Goal: Information Seeking & Learning: Compare options

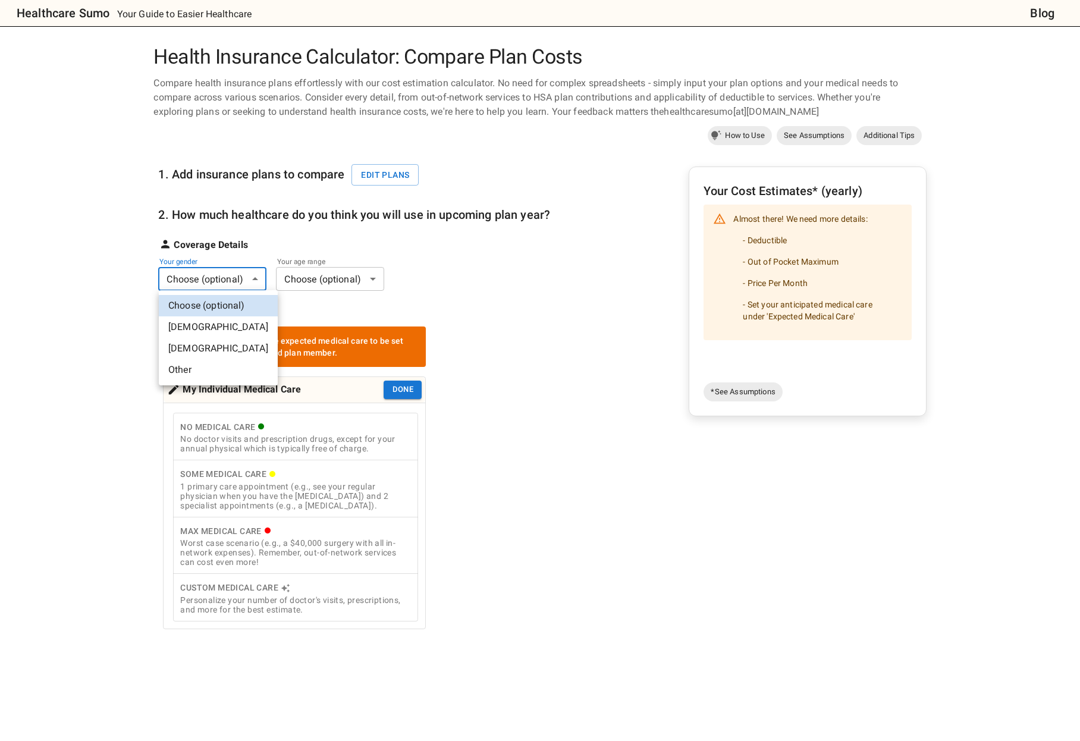
click at [211, 281] on body "Healthcare Sumo Your Guide to Easier Healthcare Blog Health Insurance Calculato…" at bounding box center [540, 552] width 1080 height 1105
click at [204, 329] on li "[DEMOGRAPHIC_DATA]" at bounding box center [218, 326] width 119 height 21
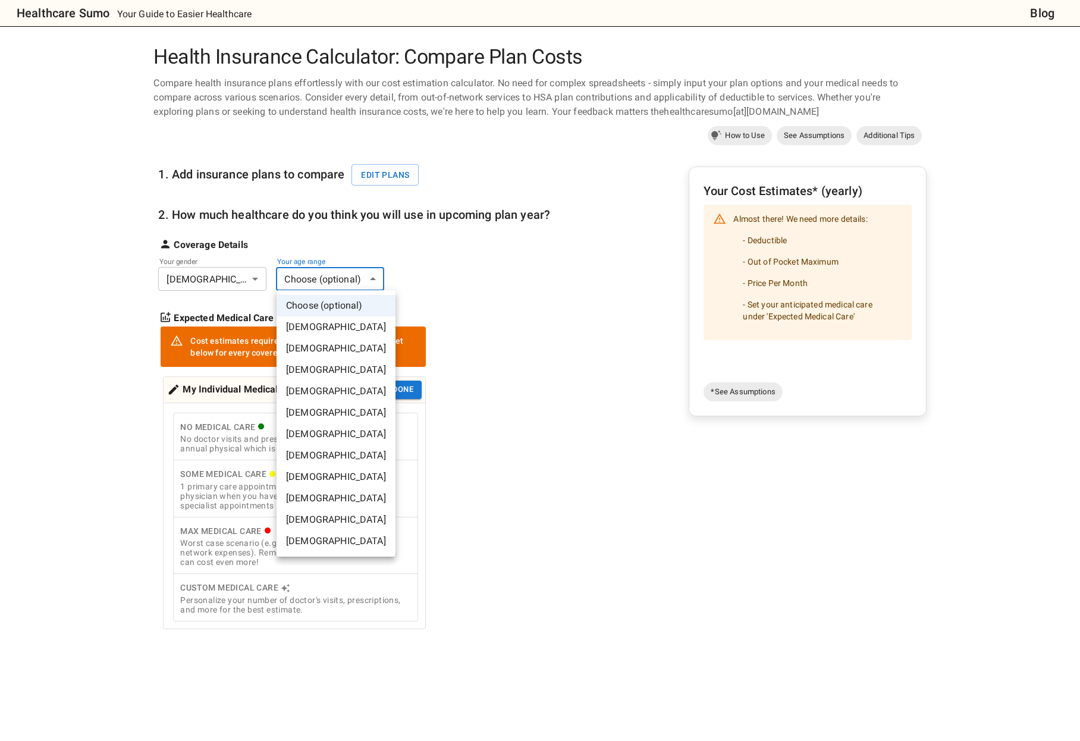
click at [329, 284] on body "Healthcare Sumo Your Guide to Easier Healthcare Blog Health Insurance Calculato…" at bounding box center [540, 552] width 1080 height 1105
click at [314, 498] on li "[DEMOGRAPHIC_DATA]" at bounding box center [335, 497] width 119 height 21
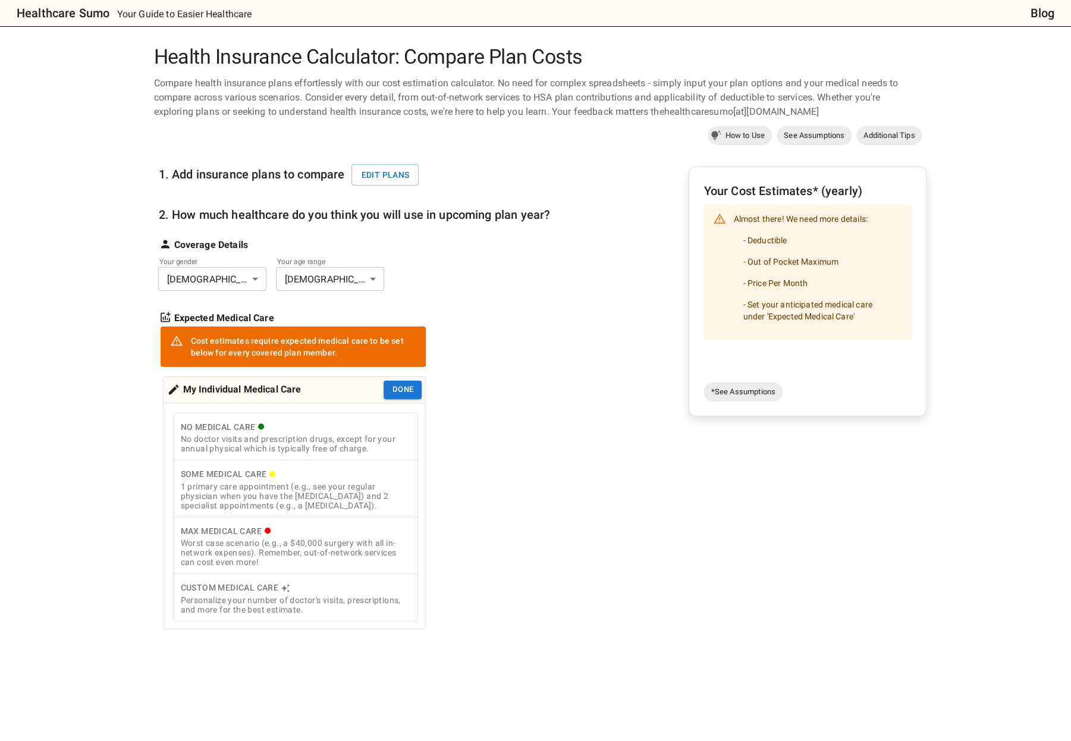
click at [266, 391] on div "My Individual Medical Care" at bounding box center [234, 389] width 134 height 18
click at [391, 172] on button "Edit plans" at bounding box center [384, 175] width 67 height 22
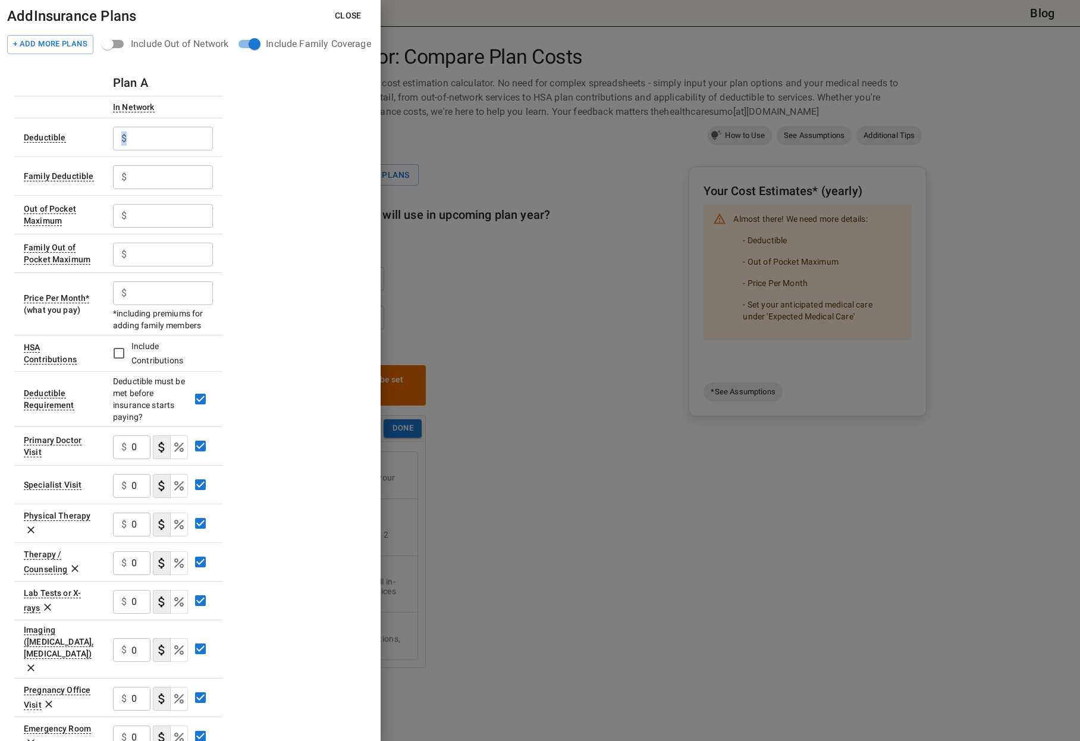
click at [129, 139] on div "$ ​" at bounding box center [163, 139] width 100 height 24
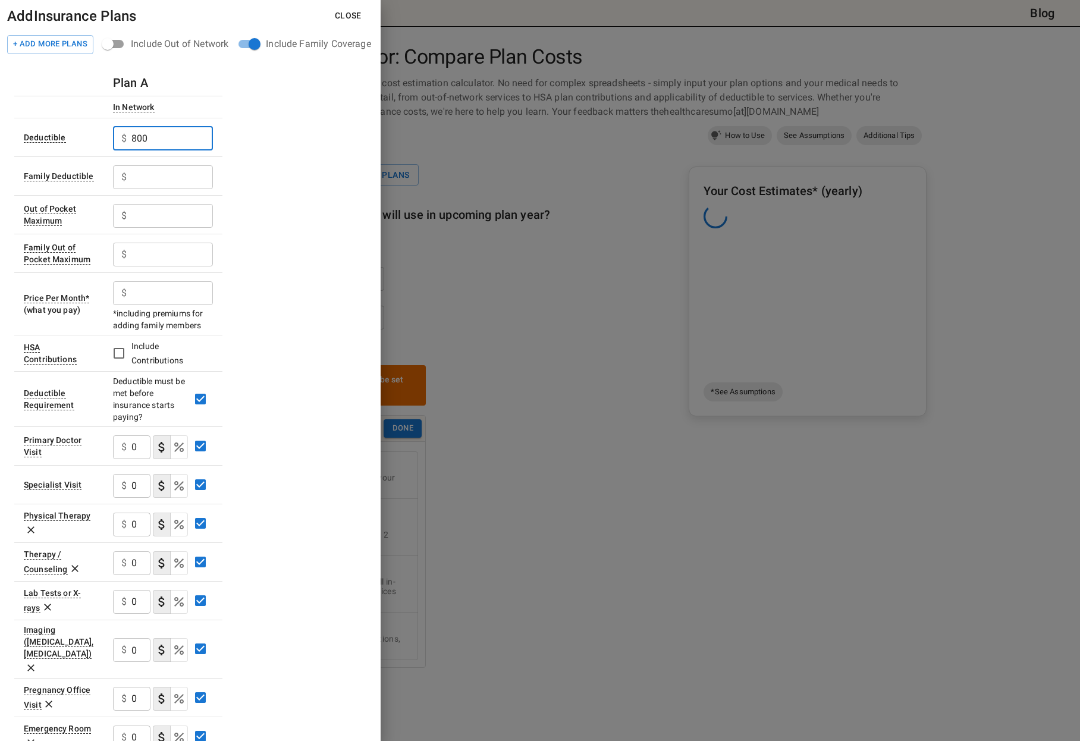
type input "8000"
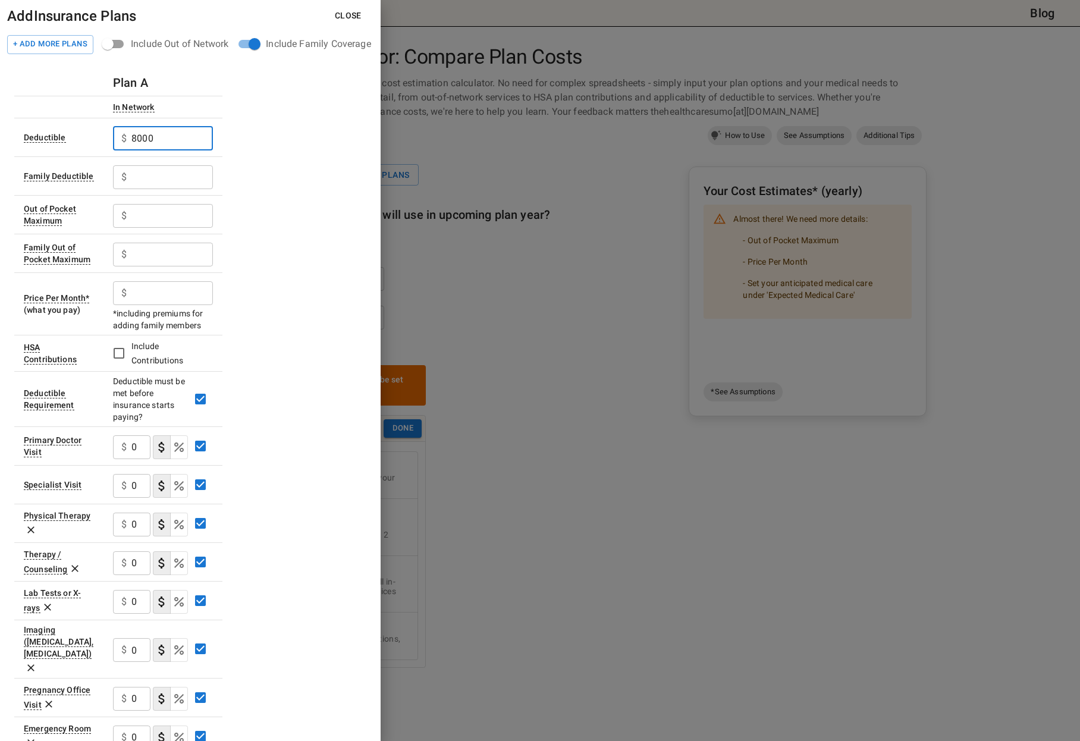
drag, startPoint x: 156, startPoint y: 136, endPoint x: 127, endPoint y: 137, distance: 28.6
click at [127, 137] on div "$ 8000 ​" at bounding box center [163, 139] width 100 height 24
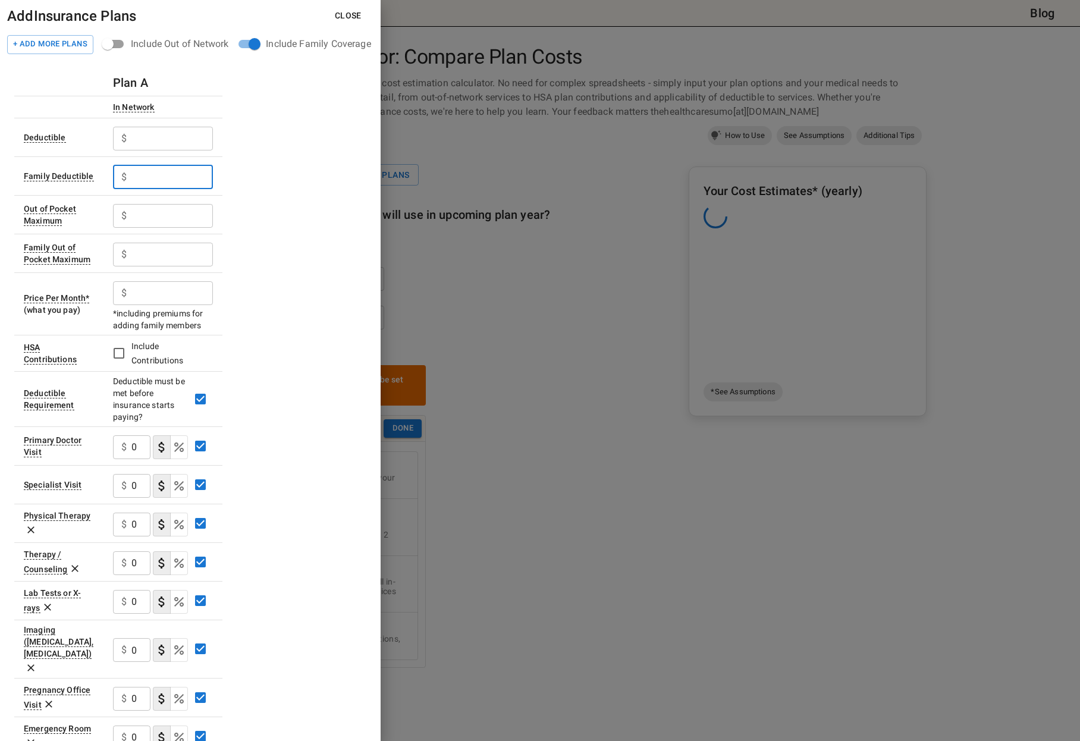
click at [150, 177] on input "text" at bounding box center [171, 177] width 81 height 24
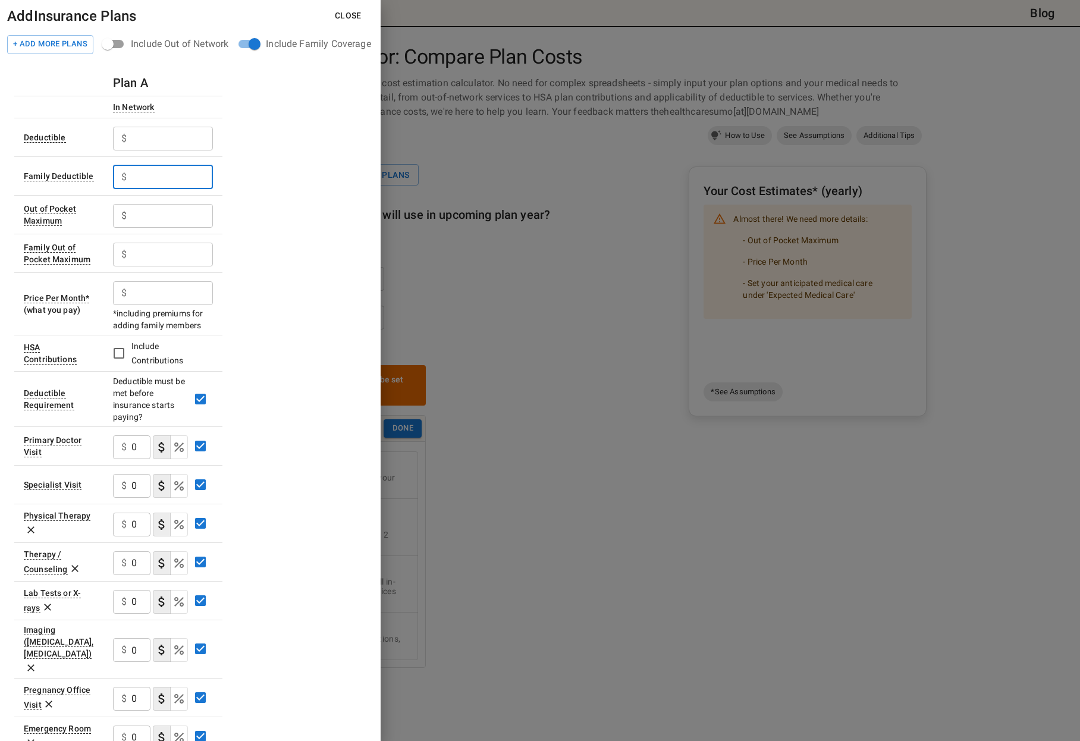
paste input "8000"
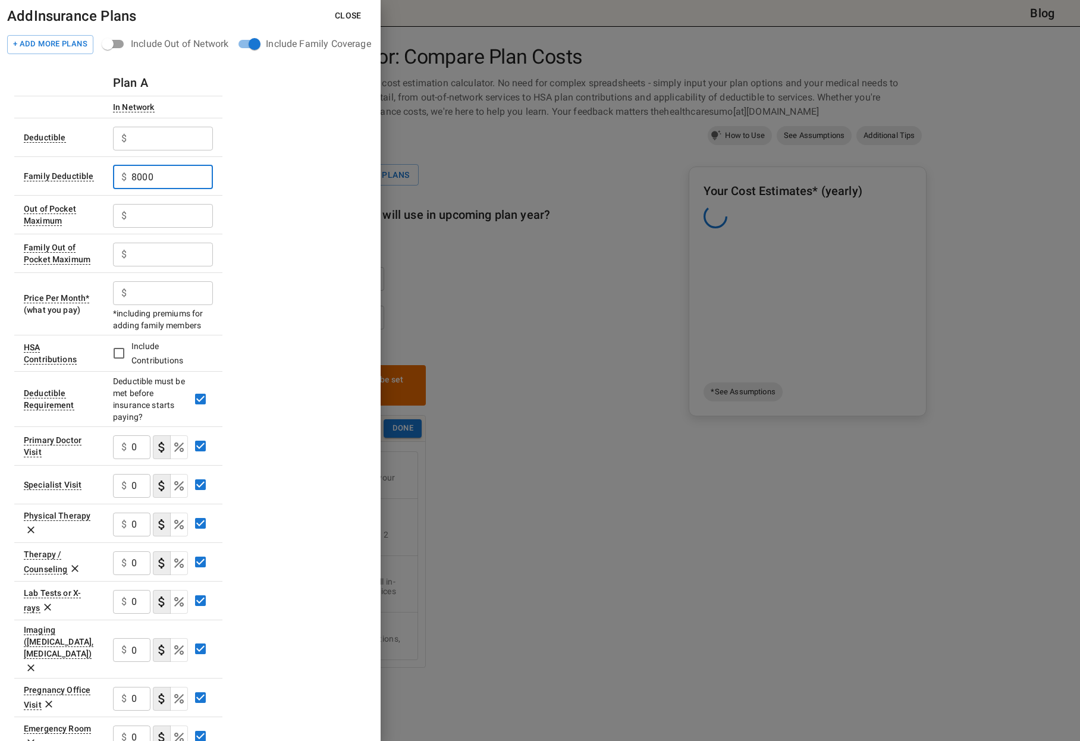
type input "8000"
click at [156, 135] on input "text" at bounding box center [171, 139] width 81 height 24
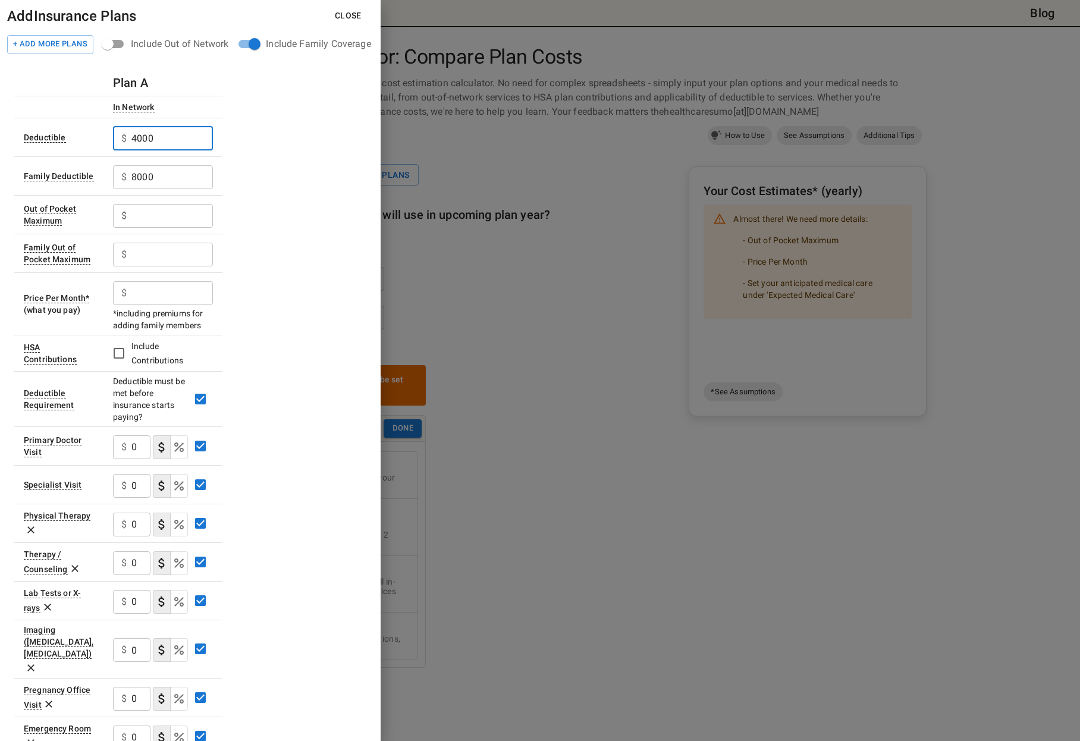
drag, startPoint x: 156, startPoint y: 135, endPoint x: -20, endPoint y: 179, distance: 181.4
click at [0, 179] on html "Healthcare Sumo Your Guide to Easier Healthcare Blog Health Insurance Calculato…" at bounding box center [540, 586] width 1080 height 1173
type input "2"
type input "750"
click at [147, 182] on input "8000" at bounding box center [171, 177] width 81 height 24
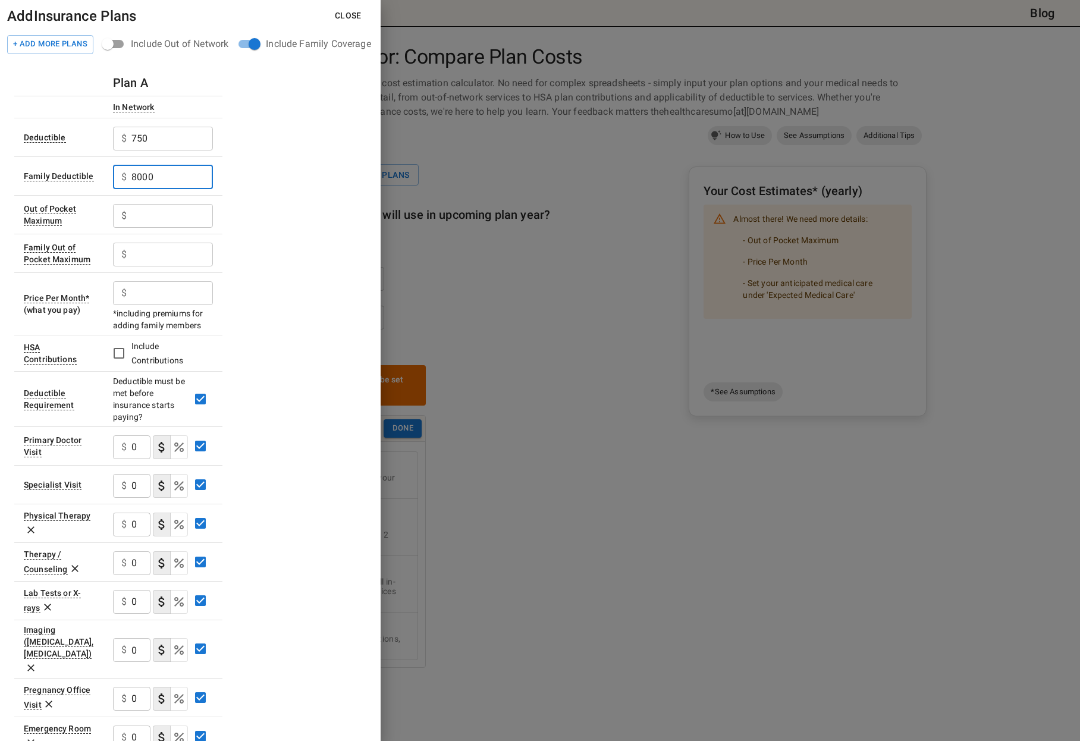
click at [147, 182] on input "8000" at bounding box center [171, 177] width 81 height 24
type input "1500"
click at [190, 212] on input "text" at bounding box center [171, 216] width 81 height 24
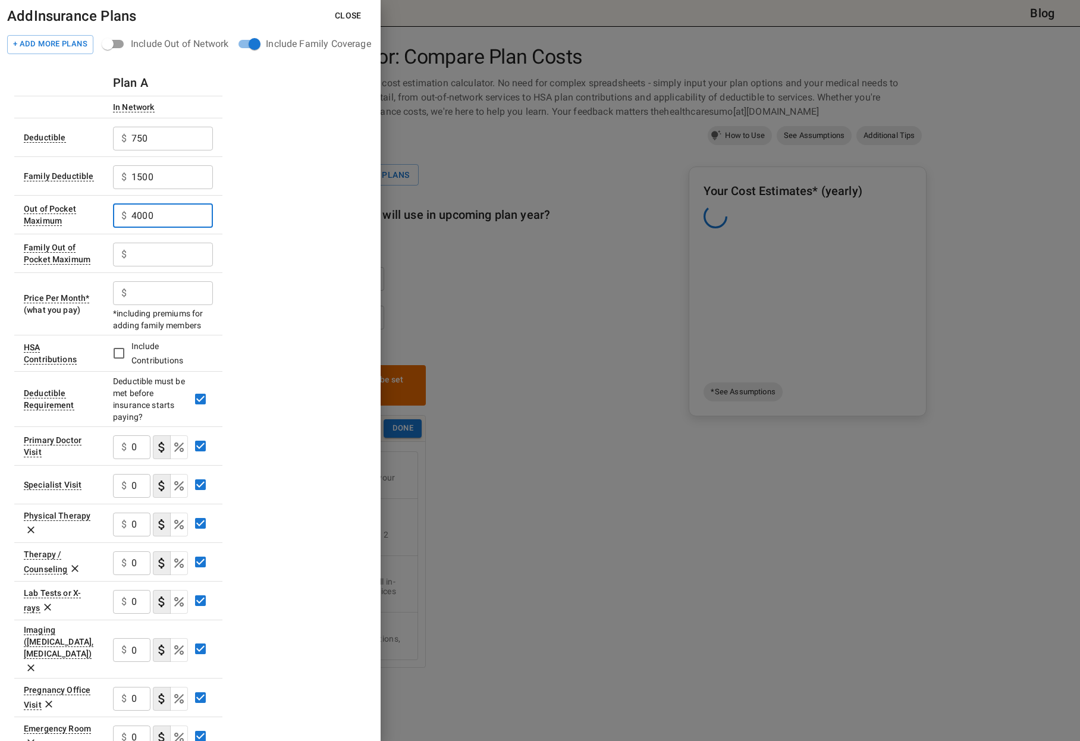
type input "4000"
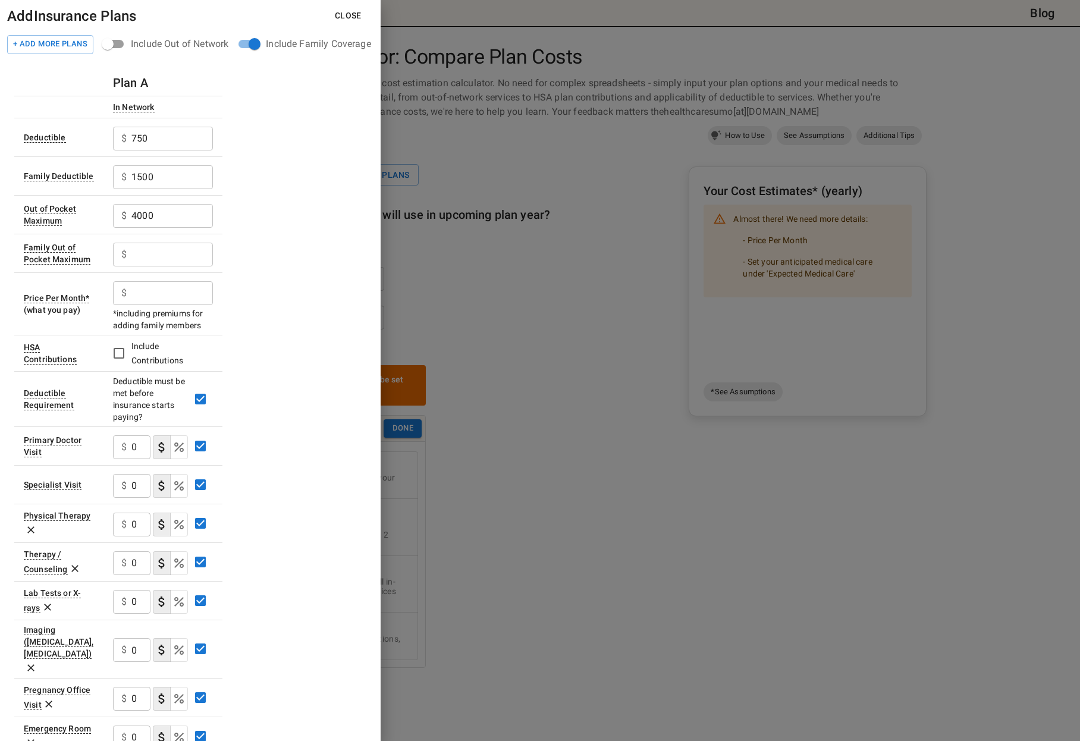
drag, startPoint x: 163, startPoint y: 240, endPoint x: 162, endPoint y: 248, distance: 7.8
click at [162, 248] on div "$ ​" at bounding box center [163, 253] width 100 height 31
click at [162, 248] on input "text" at bounding box center [171, 255] width 81 height 24
type input "8000"
click at [185, 296] on input "text" at bounding box center [171, 293] width 81 height 24
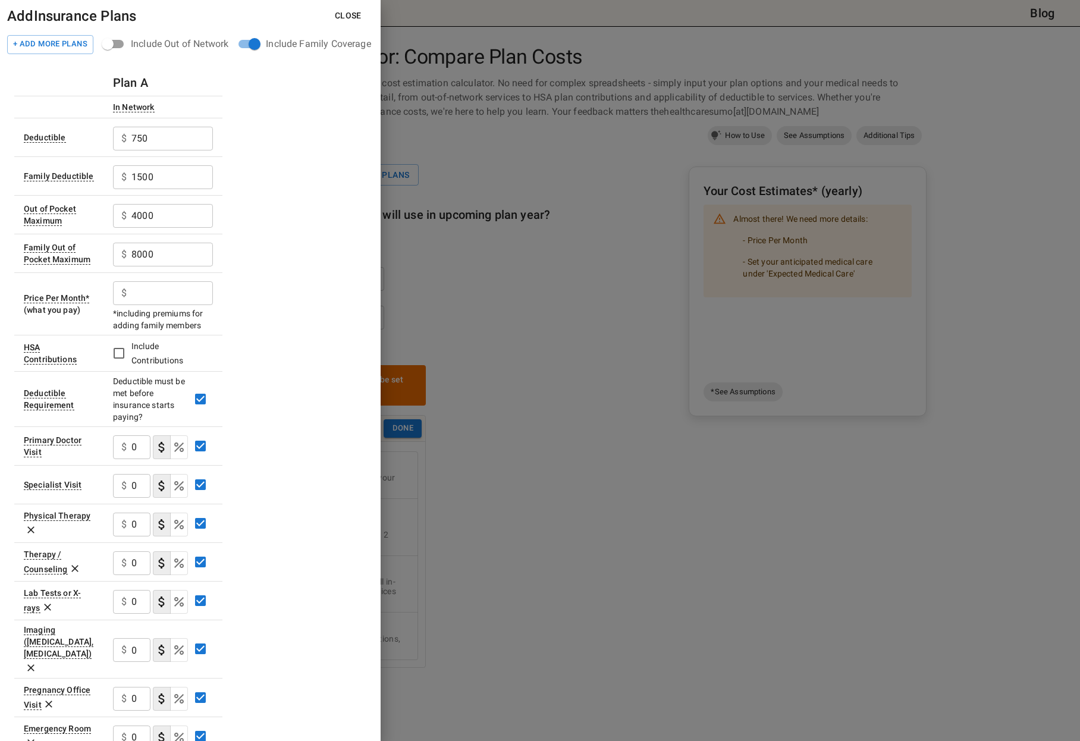
click at [191, 290] on input "text" at bounding box center [171, 293] width 81 height 24
type input "640"
click at [256, 309] on div "Plan A In Network Deductible $ 750 ​ Family Deductible $ 1500 ​ Out of Pocket M…" at bounding box center [190, 567] width 352 height 995
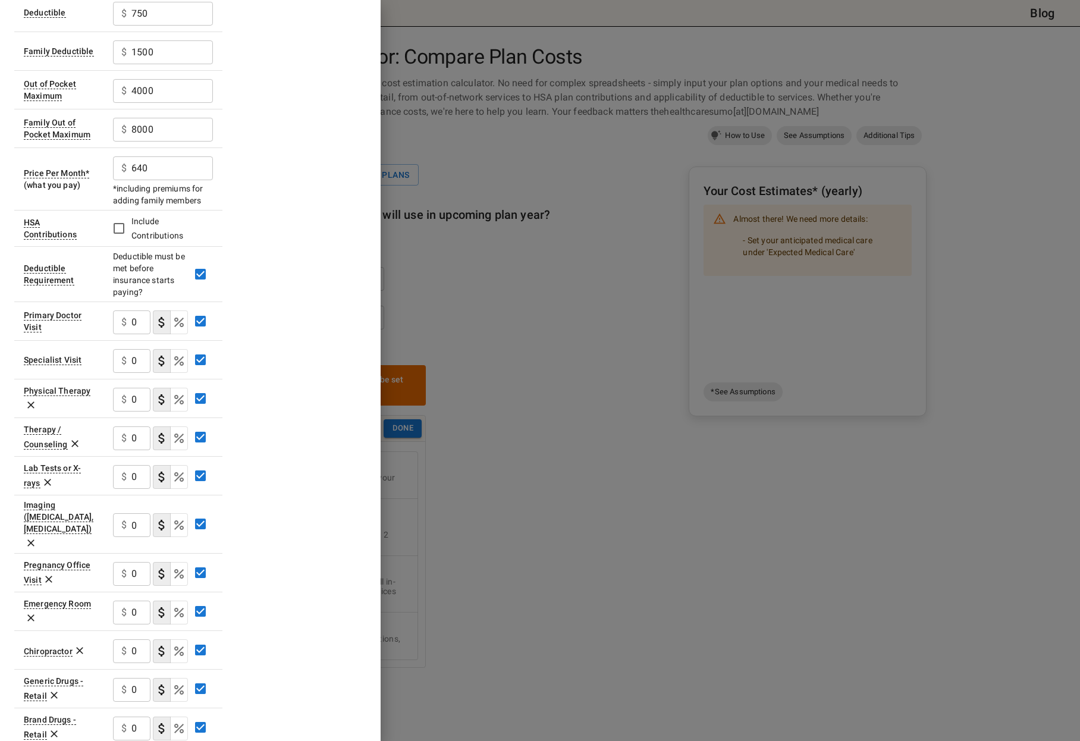
scroll to position [238, 0]
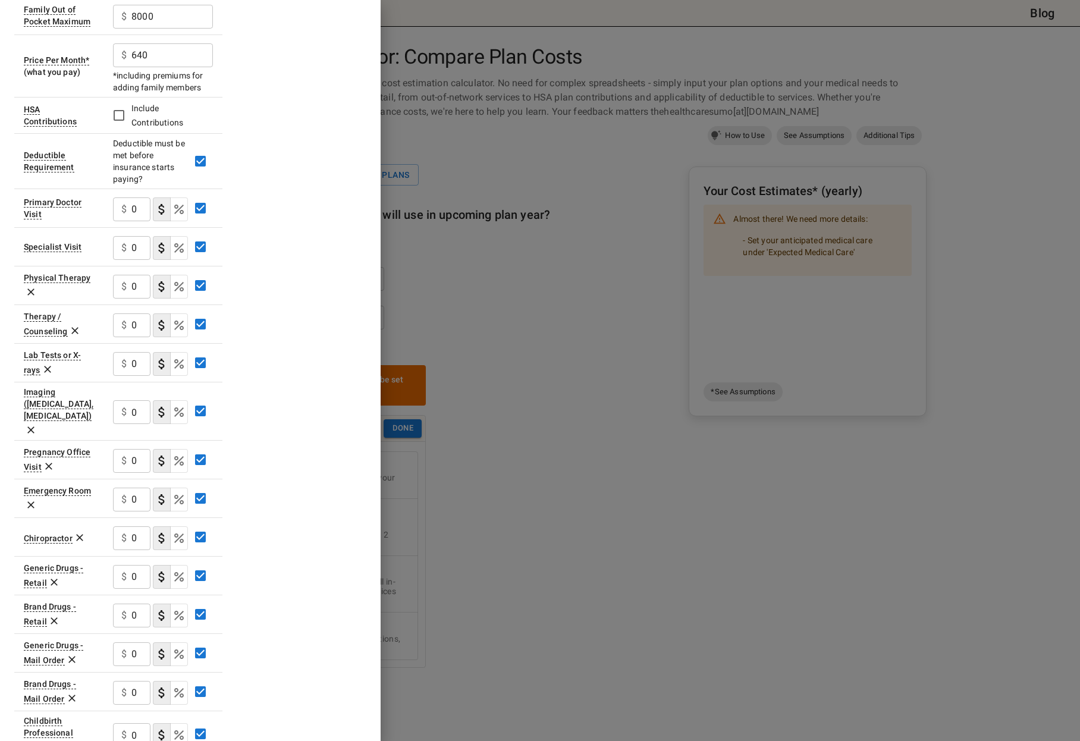
click at [275, 221] on div "Plan A In Network Deductible $ 750 ​ Family Deductible $ 1500 ​ Out of Pocket M…" at bounding box center [190, 329] width 352 height 995
click at [132, 209] on input "0" at bounding box center [140, 209] width 19 height 24
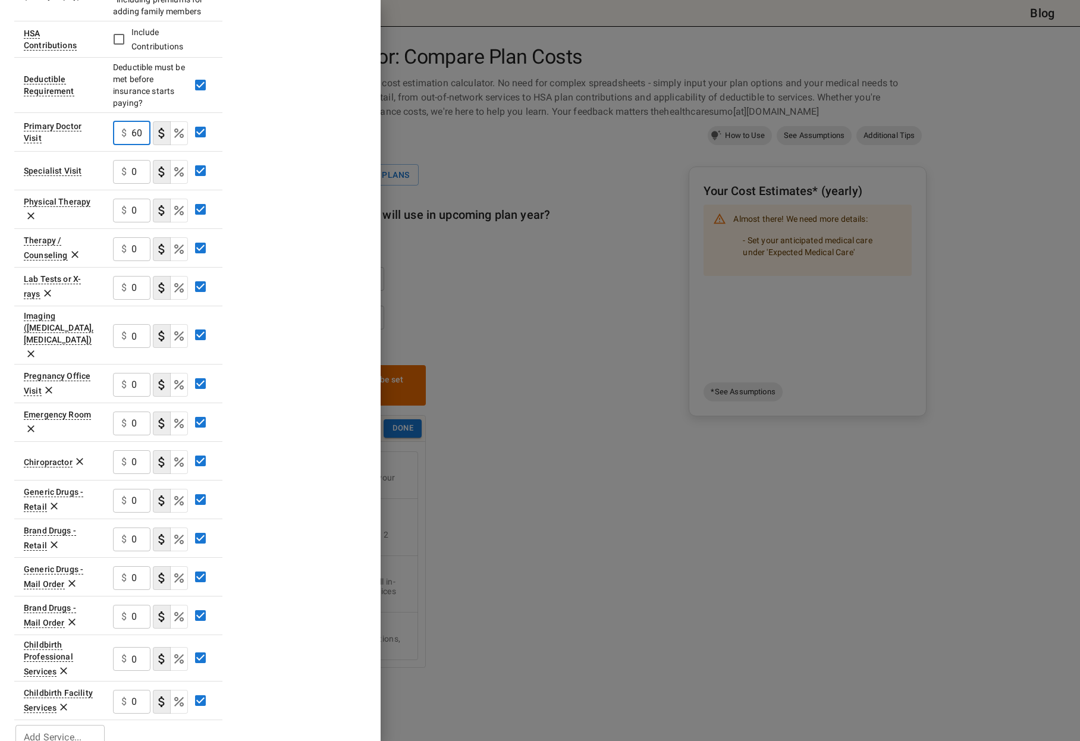
type input "60"
click at [131, 411] on input "0" at bounding box center [140, 423] width 19 height 24
drag, startPoint x: 323, startPoint y: 444, endPoint x: 295, endPoint y: 437, distance: 28.8
click at [320, 443] on div "Plan A In Network Deductible $ 750 ​ Family Deductible $ 1500 ​ Out of Pocket M…" at bounding box center [190, 253] width 352 height 995
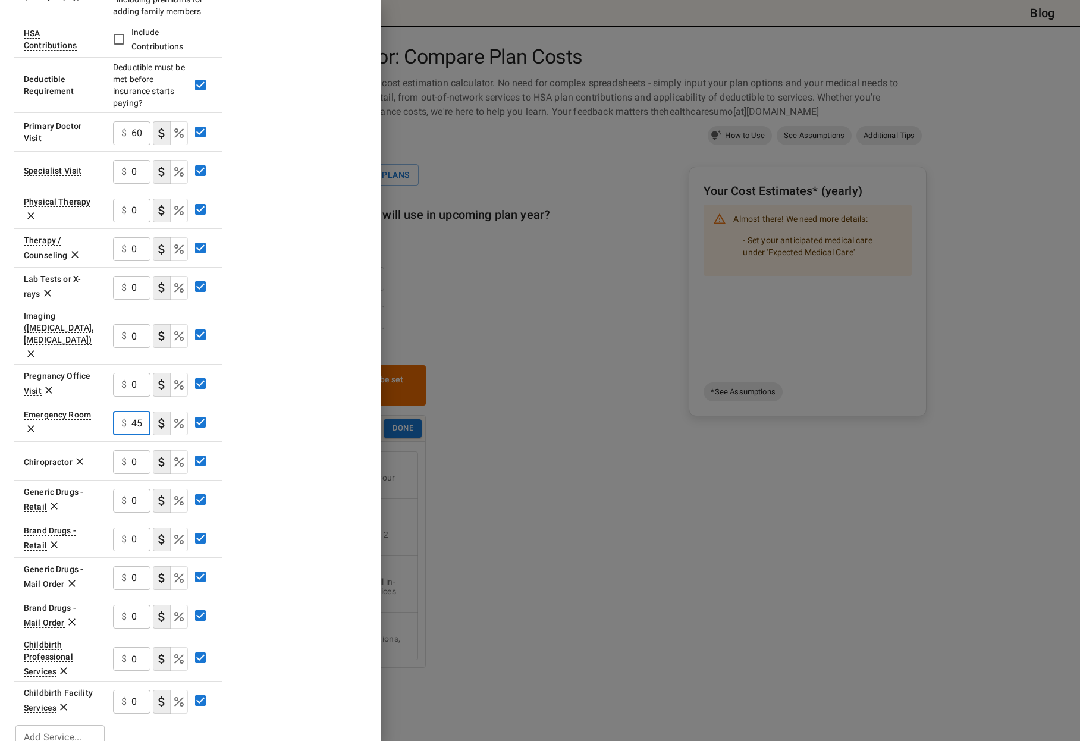
click at [145, 411] on input "450" at bounding box center [140, 423] width 19 height 24
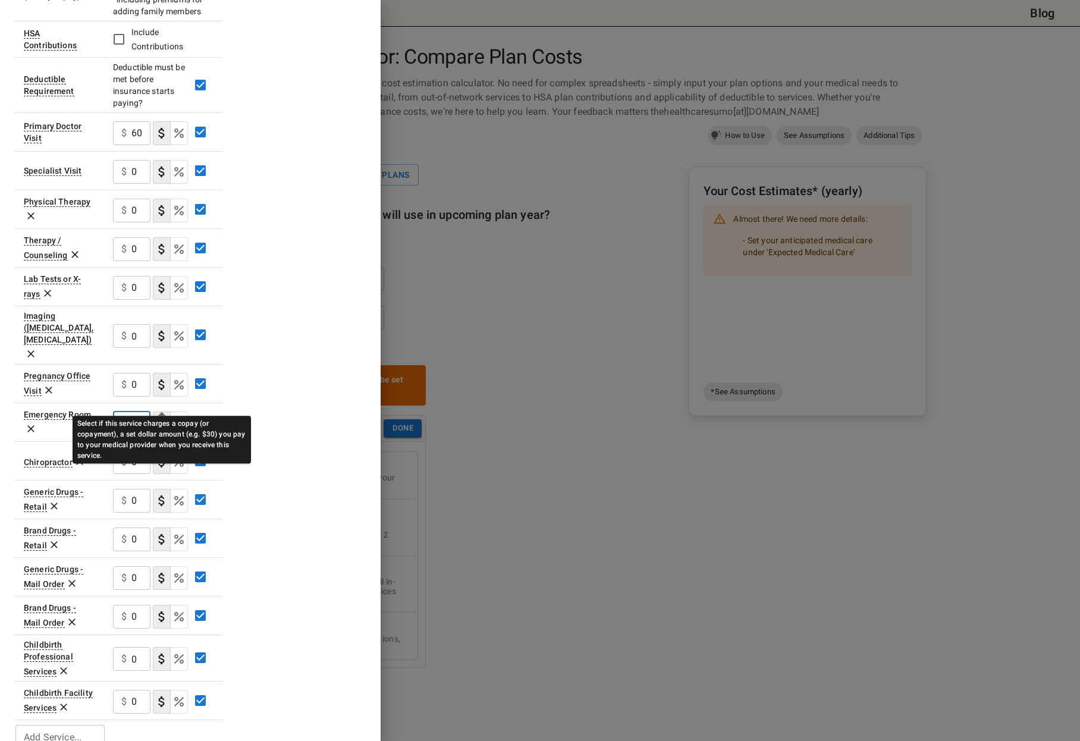
scroll to position [0, 5]
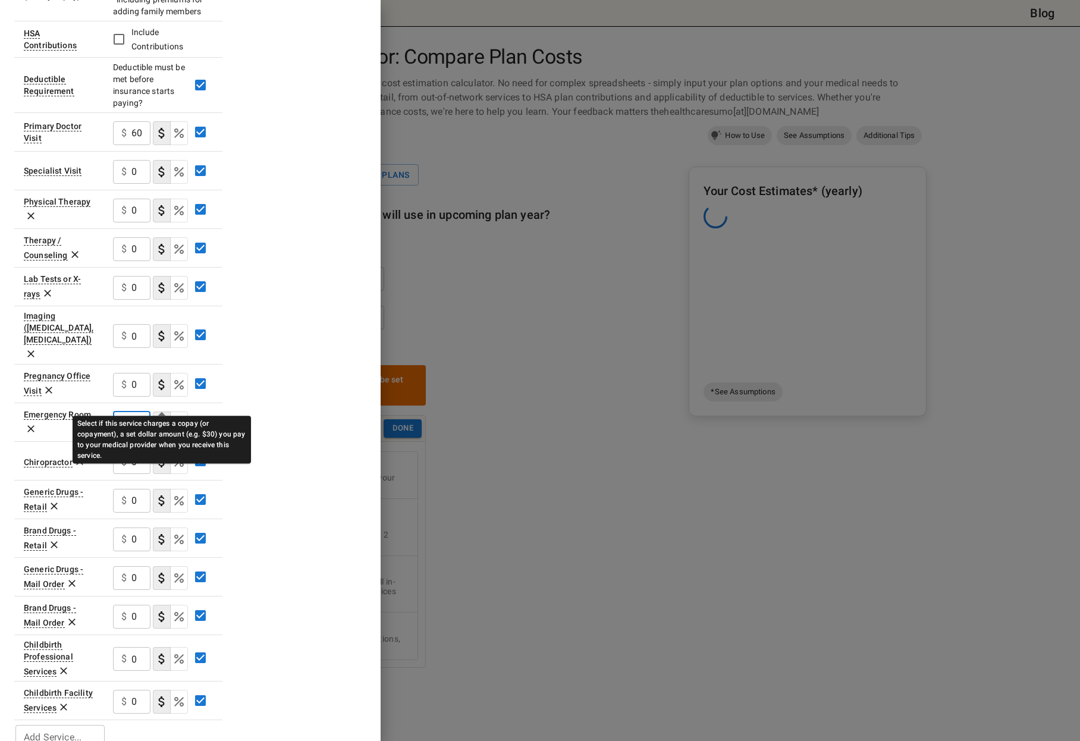
type input "4"
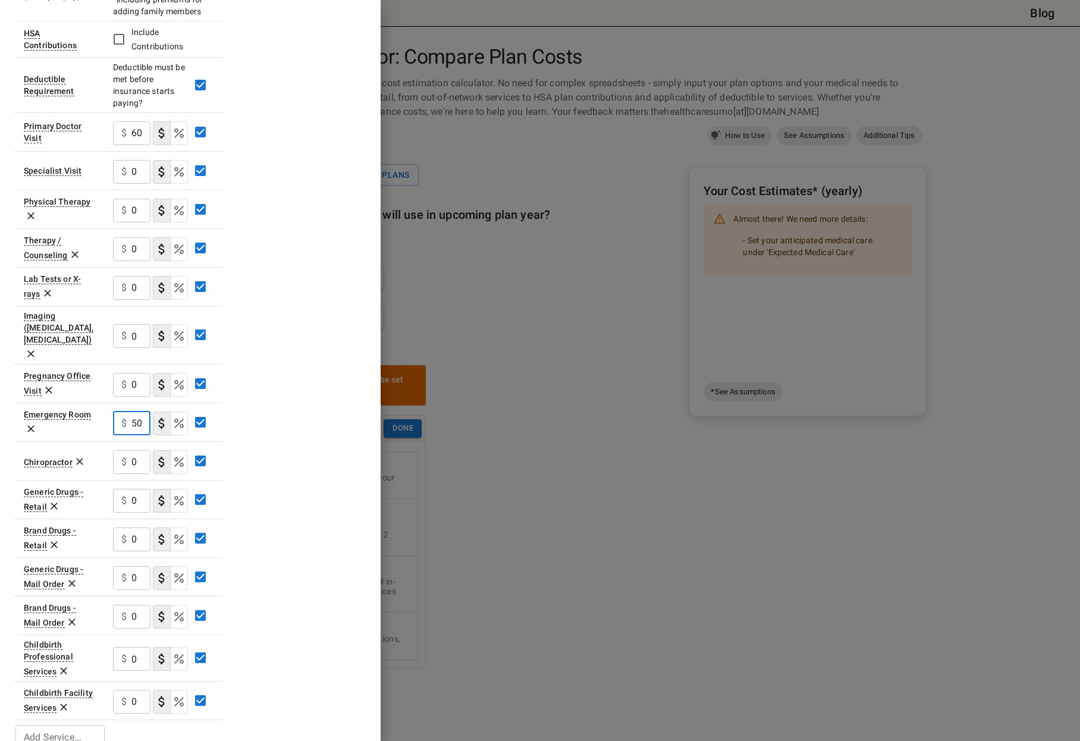
scroll to position [0, 0]
click at [282, 396] on div "Plan A In Network Deductible $ 750 ​ Family Deductible $ 1500 ​ Out of Pocket M…" at bounding box center [190, 253] width 352 height 995
click at [137, 411] on input "450" at bounding box center [140, 423] width 19 height 24
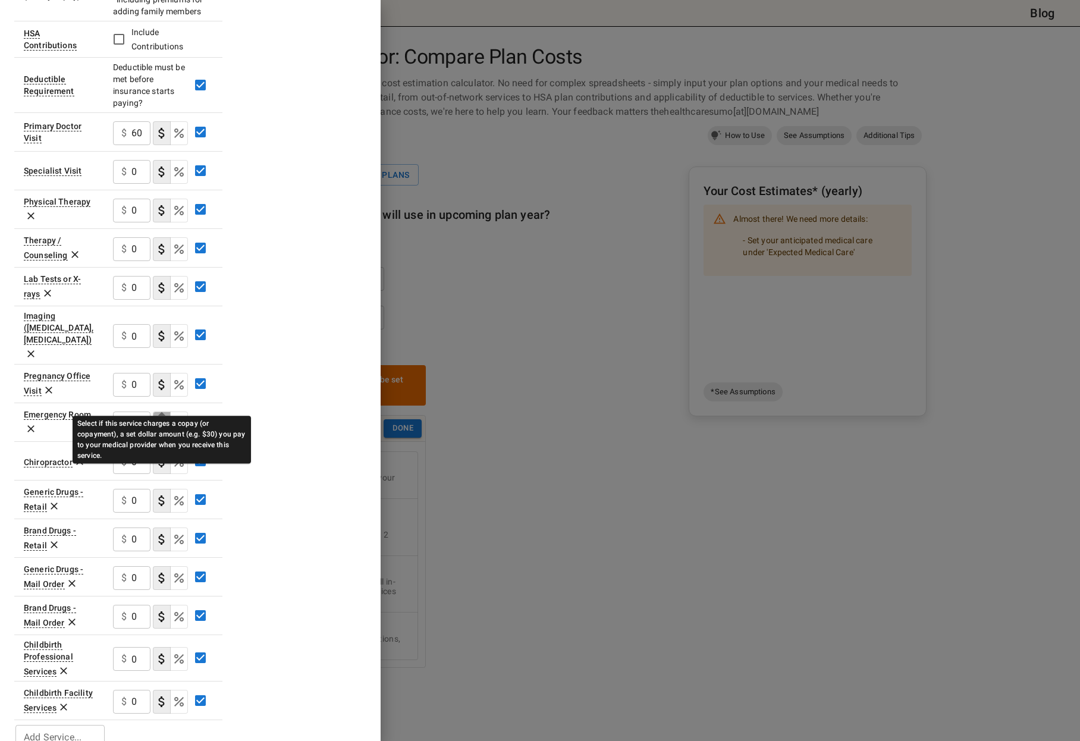
click at [162, 416] on icon "Select if this service charges a copay (or copayment), a set dollar amount (e.g…" at bounding box center [162, 423] width 14 height 14
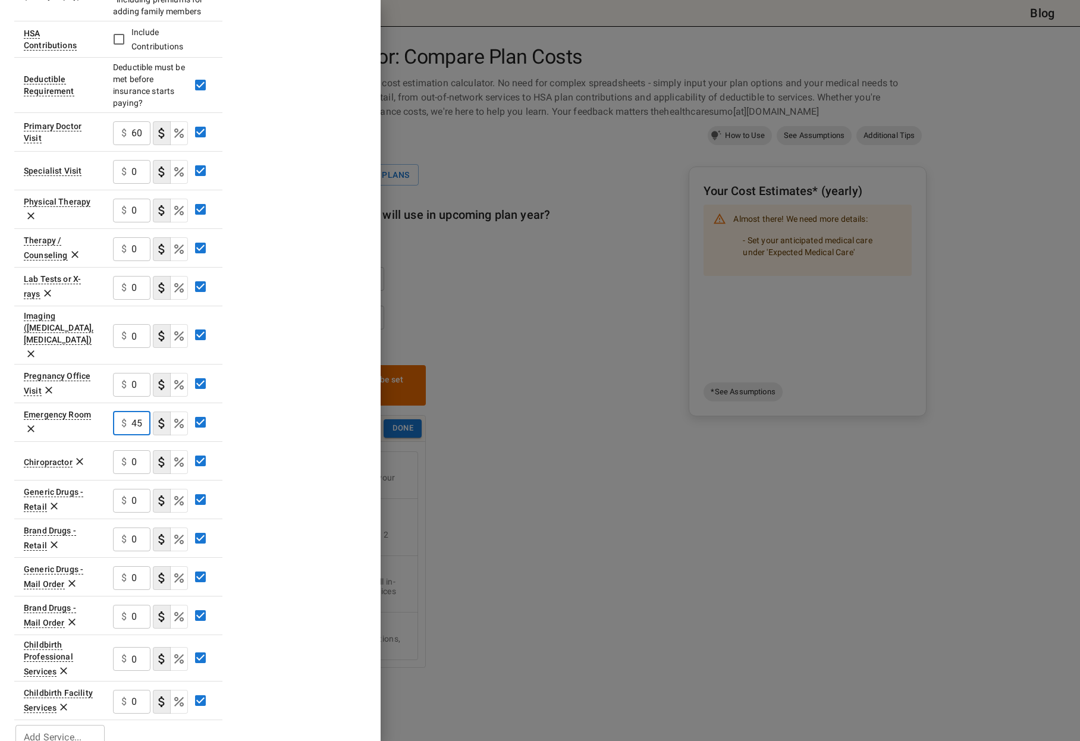
click at [143, 411] on input "450" at bounding box center [140, 423] width 19 height 24
type input "450"
click at [125, 493] on p "$" at bounding box center [123, 500] width 5 height 14
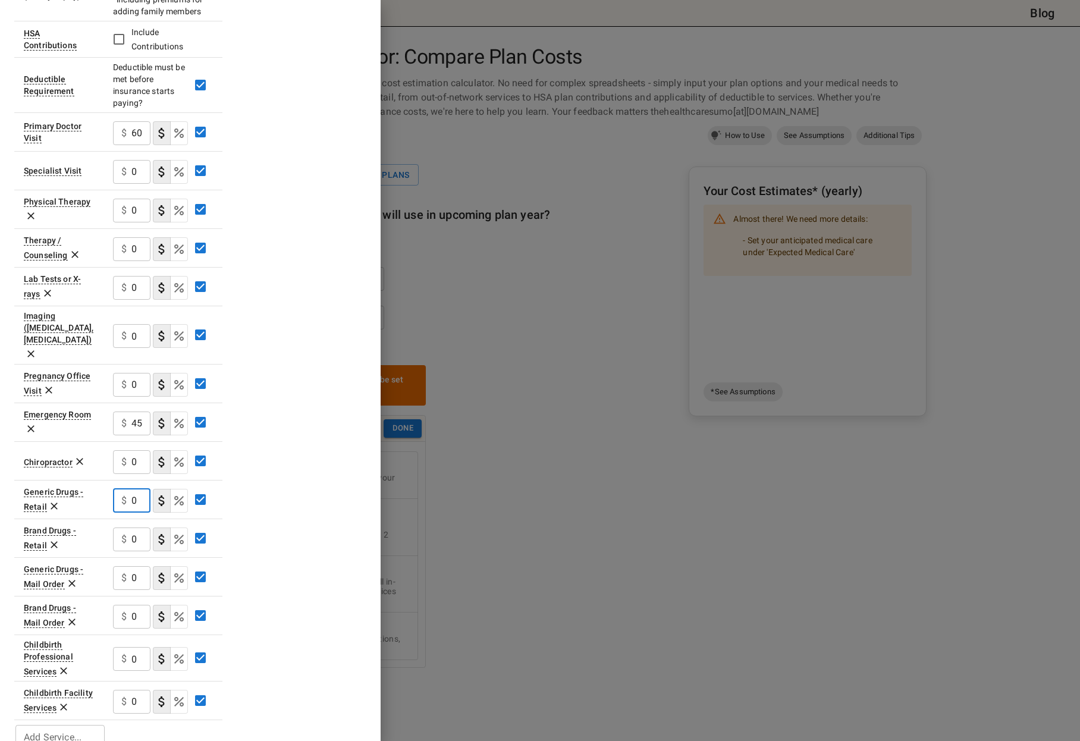
click at [136, 489] on input "0" at bounding box center [140, 501] width 19 height 24
click at [133, 489] on input "0" at bounding box center [140, 501] width 19 height 24
type input "25"
drag, startPoint x: 130, startPoint y: 518, endPoint x: 173, endPoint y: 534, distance: 45.9
click at [175, 534] on tbody "Deductible $ 750 ​ Family Deductible $ 1500 ​ Out of Pocket Maximum $ 4000 ​ Fa…" at bounding box center [118, 277] width 208 height 947
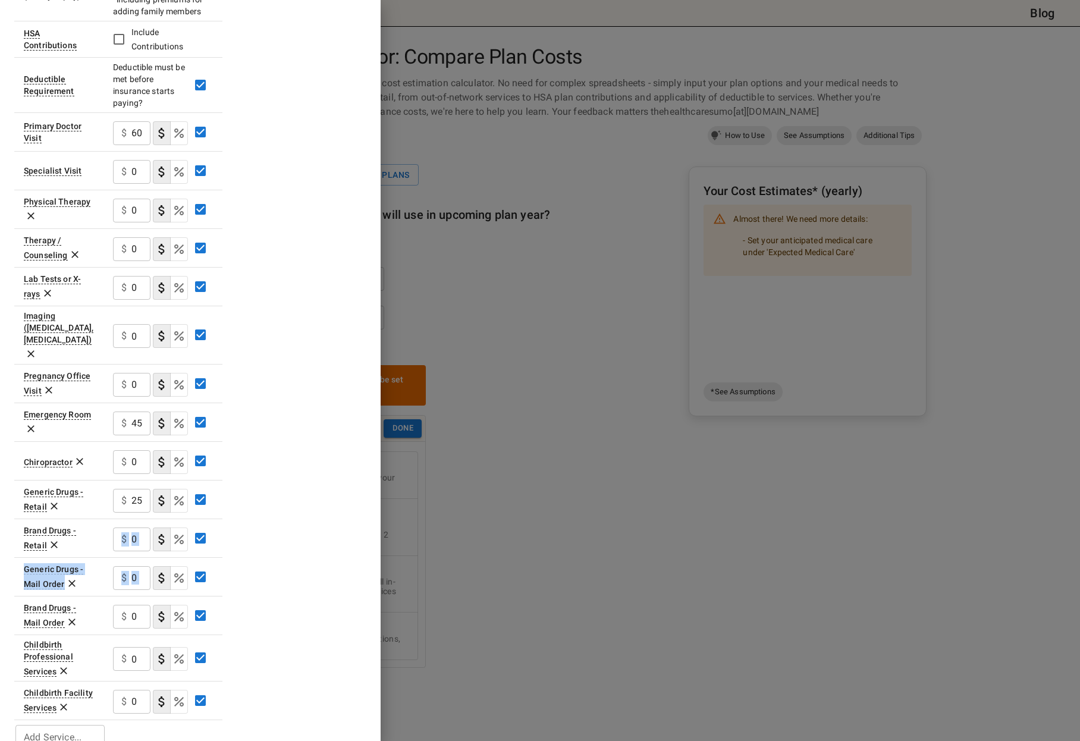
click at [139, 566] on input "0" at bounding box center [140, 578] width 19 height 24
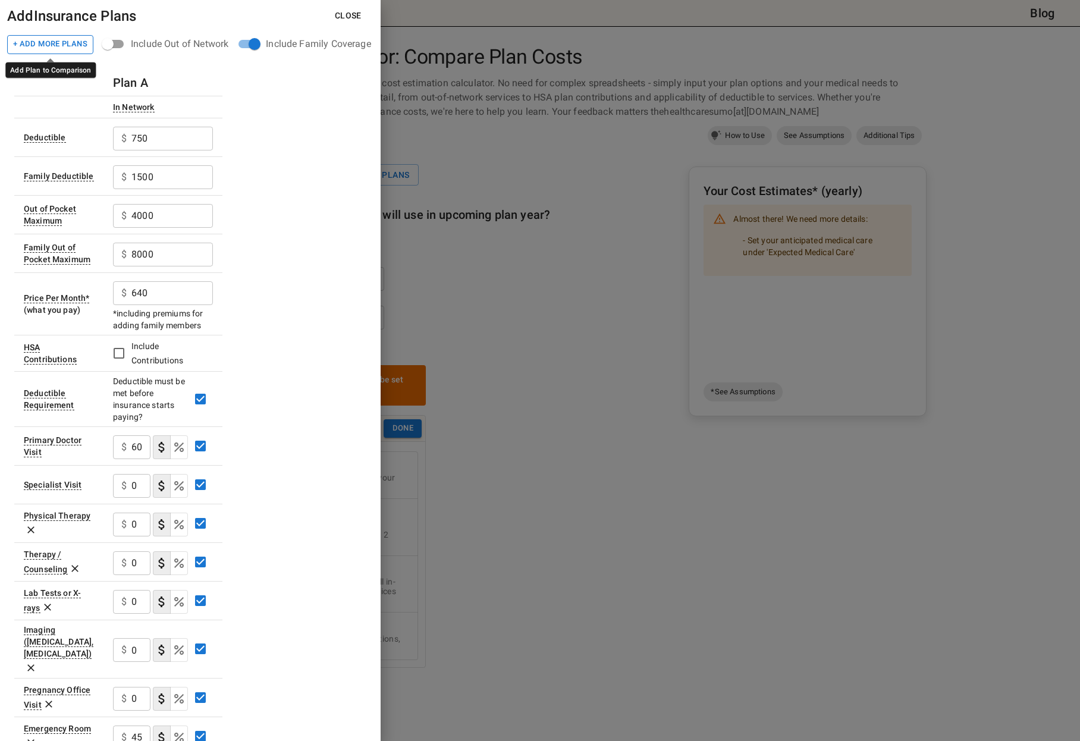
type input "85"
click at [45, 42] on button "+ Add More Plans" at bounding box center [50, 44] width 86 height 19
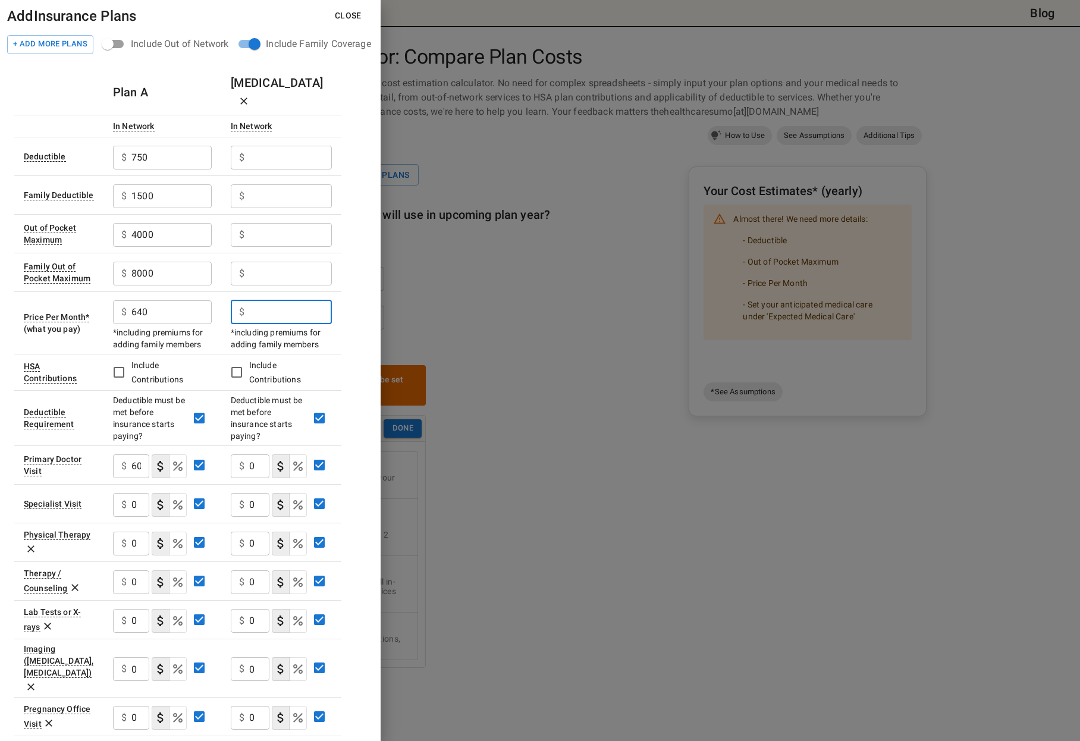
click at [290, 300] on input "text" at bounding box center [290, 312] width 83 height 24
type input "810"
click at [272, 146] on input "text" at bounding box center [290, 158] width 83 height 24
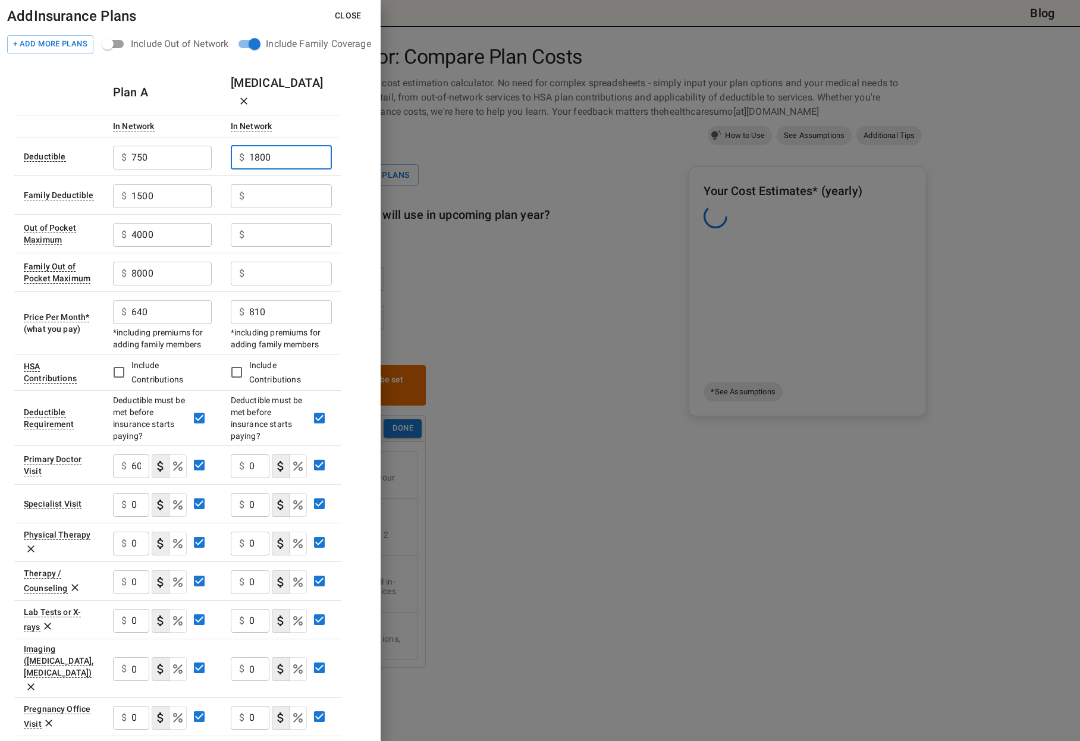
type input "1800"
click at [259, 184] on input "text" at bounding box center [290, 196] width 83 height 24
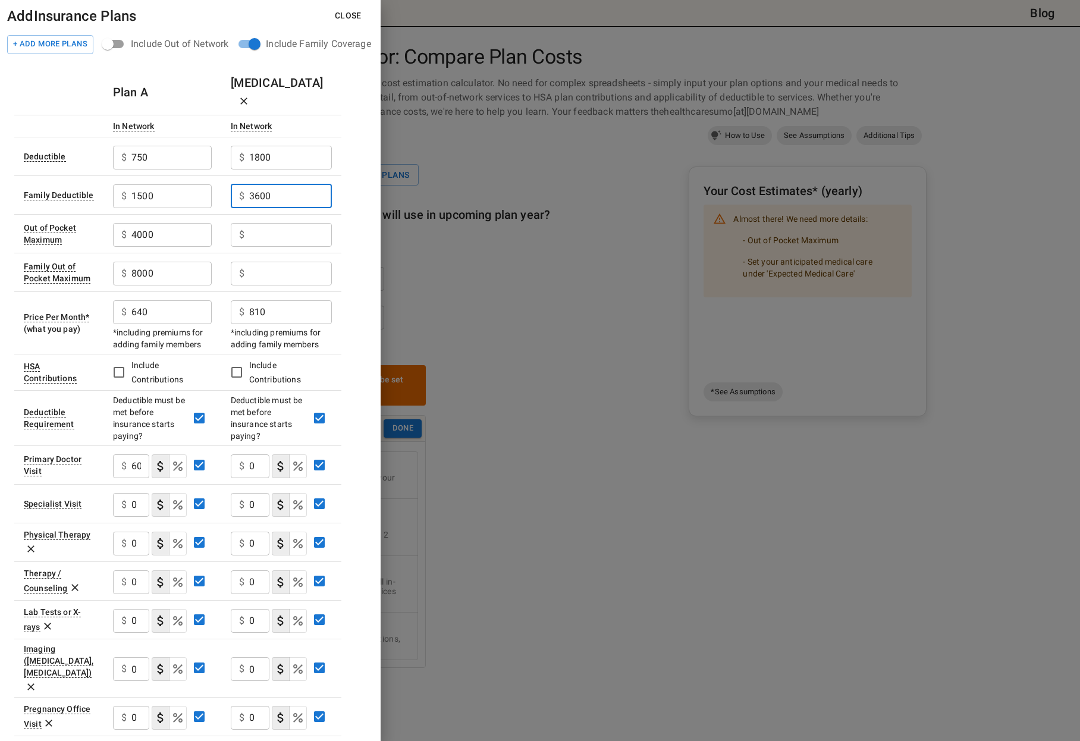
type input "3600"
click at [292, 223] on input "text" at bounding box center [290, 235] width 83 height 24
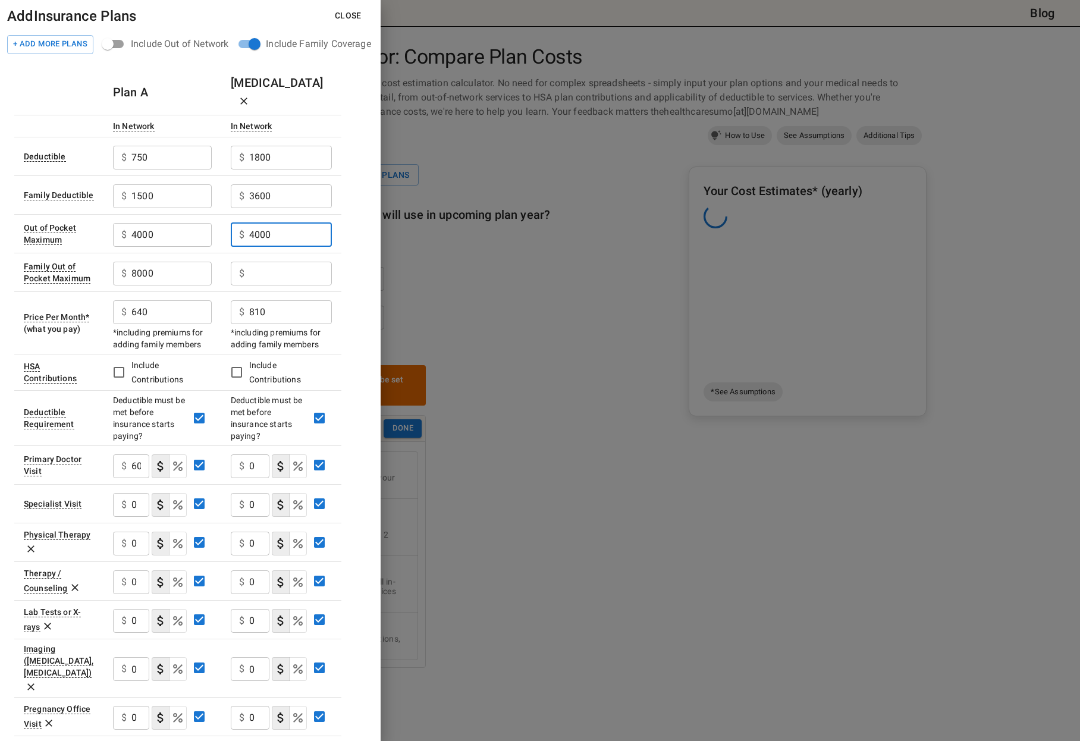
type input "4000"
click at [289, 262] on input "text" at bounding box center [290, 274] width 83 height 24
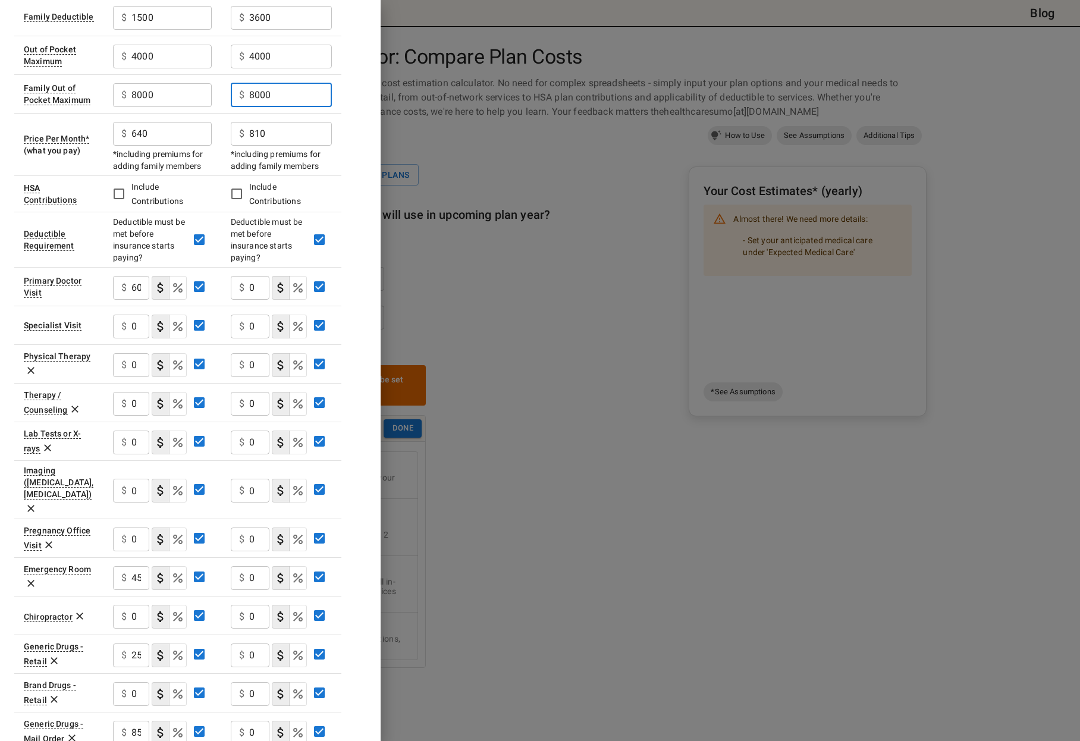
scroll to position [238, 0]
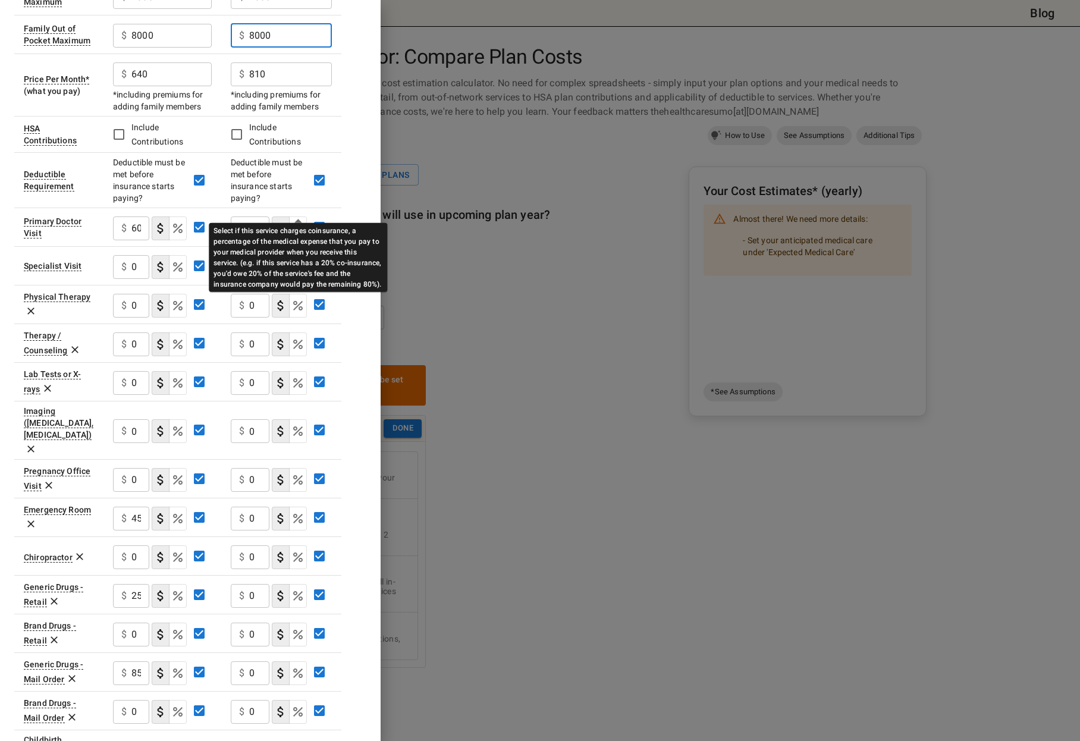
type input "8000"
click at [298, 224] on icon "Select if this service charges coinsurance, a percentage of the medical expense…" at bounding box center [298, 229] width 10 height 10
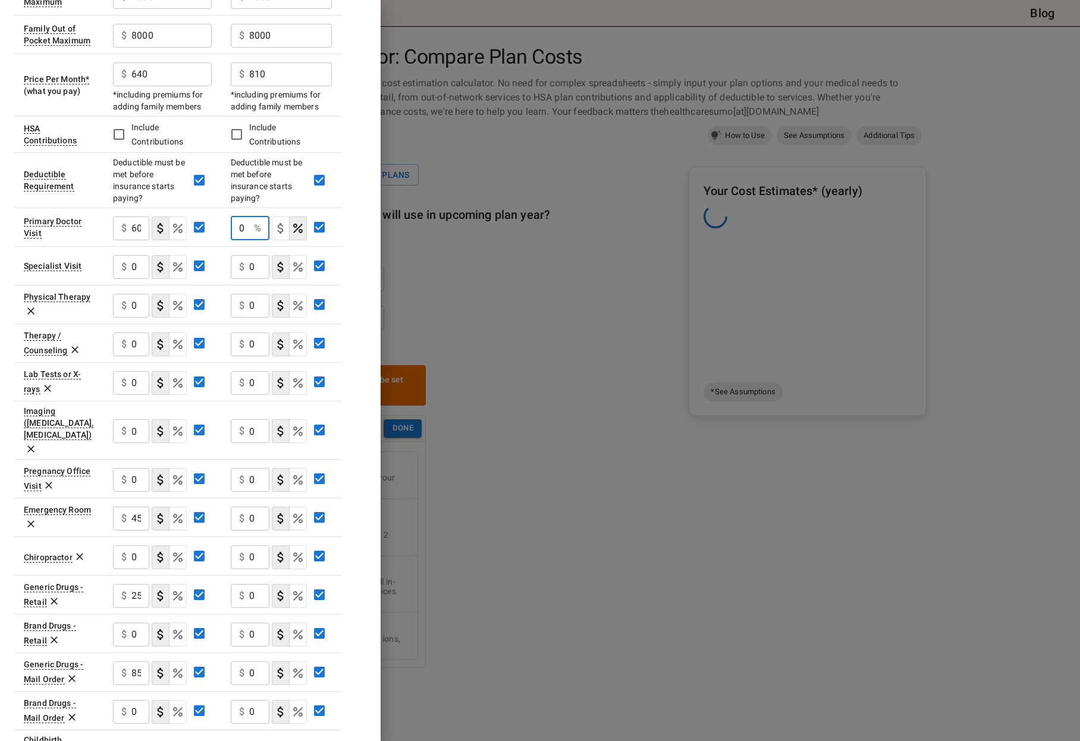
drag, startPoint x: 245, startPoint y: 206, endPoint x: 248, endPoint y: 212, distance: 6.9
click at [244, 216] on input "0" at bounding box center [240, 228] width 18 height 24
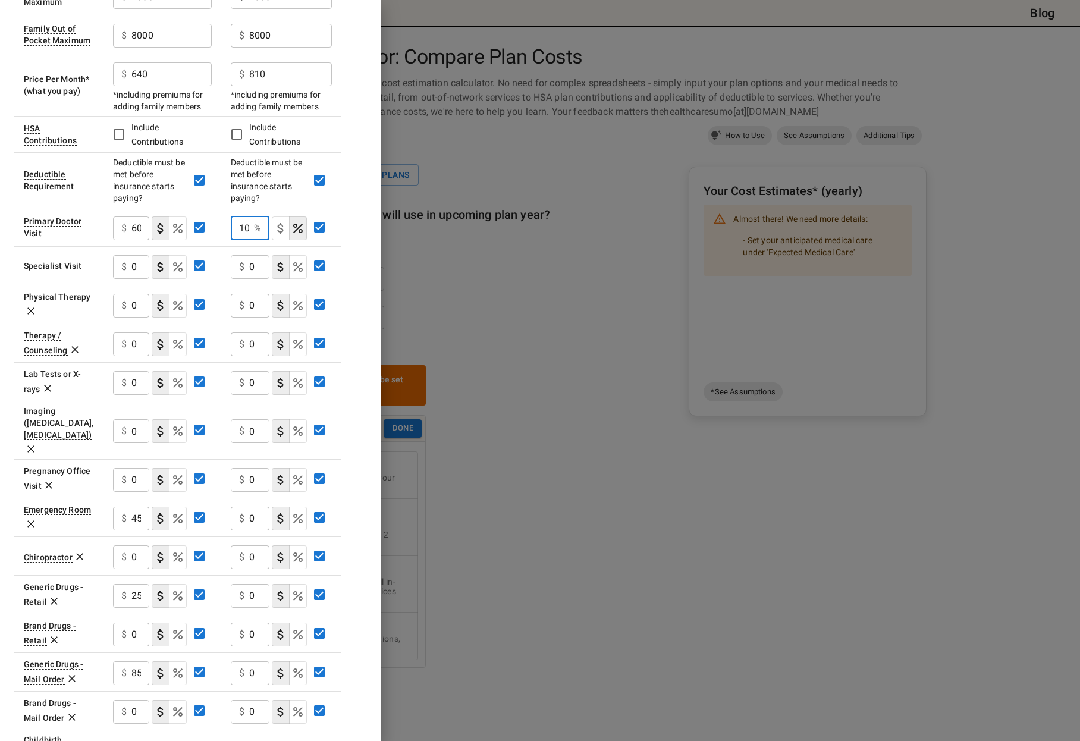
type input "10"
click at [247, 255] on div "$ 0 ​" at bounding box center [250, 267] width 39 height 24
click at [301, 260] on icon "Select if this service charges coinsurance, a percentage of the medical expense…" at bounding box center [298, 267] width 14 height 14
click at [240, 255] on input "0" at bounding box center [240, 267] width 18 height 24
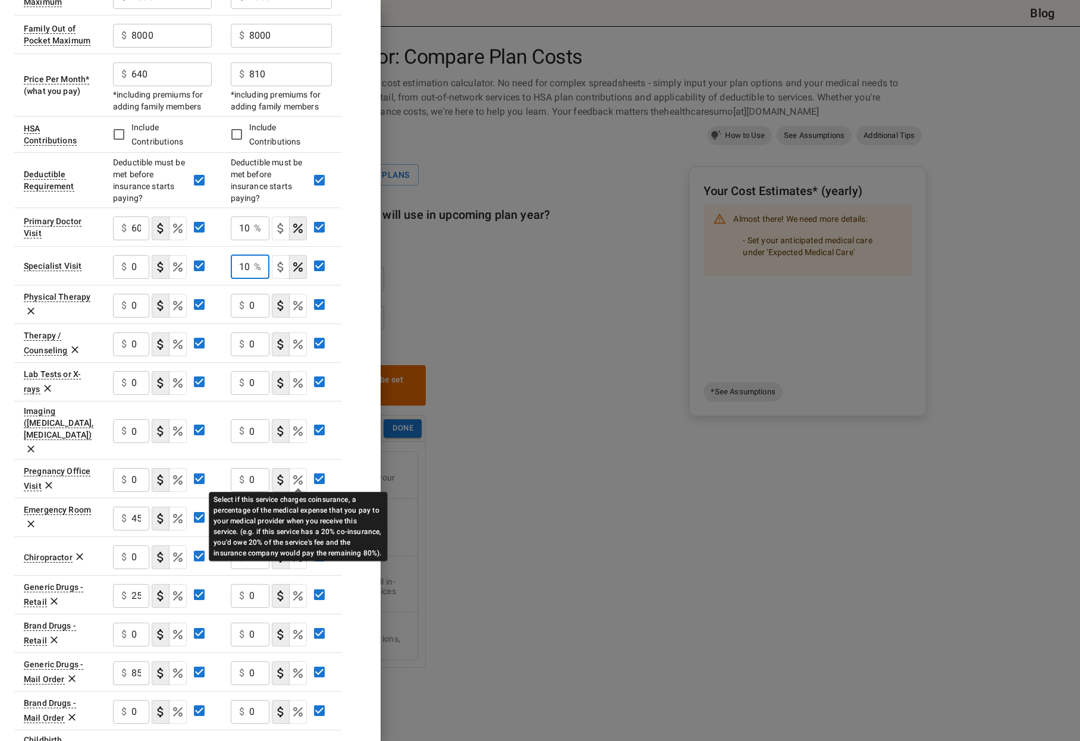
type input "10"
click at [294, 511] on icon "Select if this service charges coinsurance, a percentage of the medical expense…" at bounding box center [298, 518] width 14 height 14
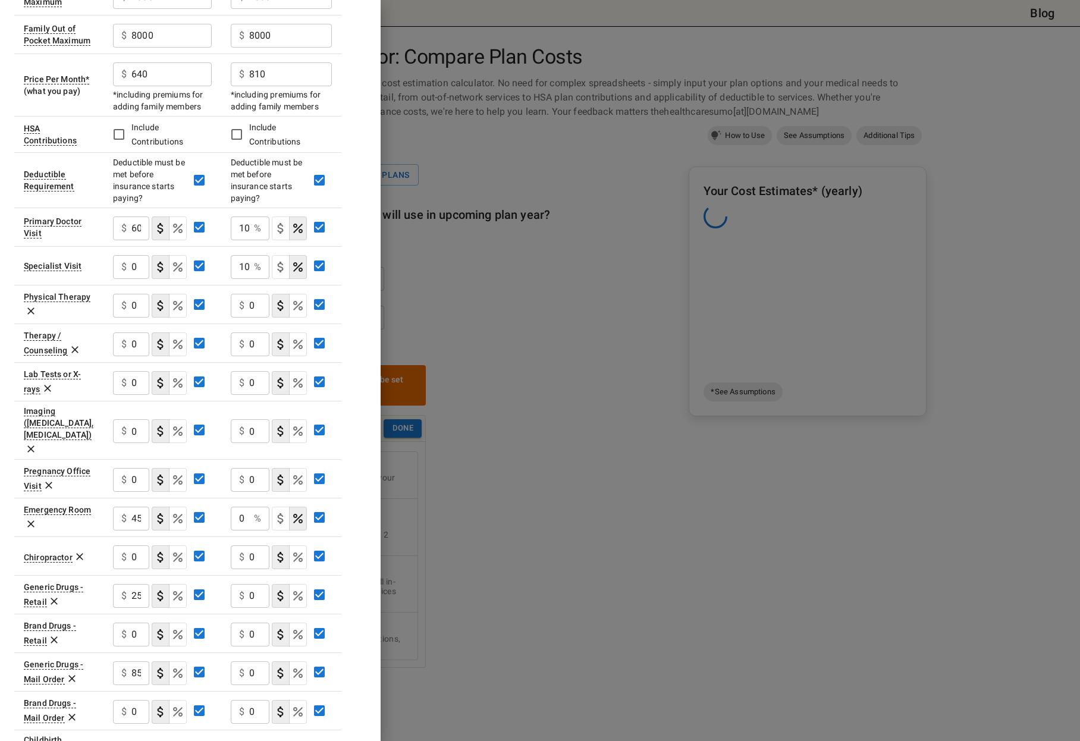
click at [250, 506] on div "0 % ​" at bounding box center [250, 518] width 39 height 24
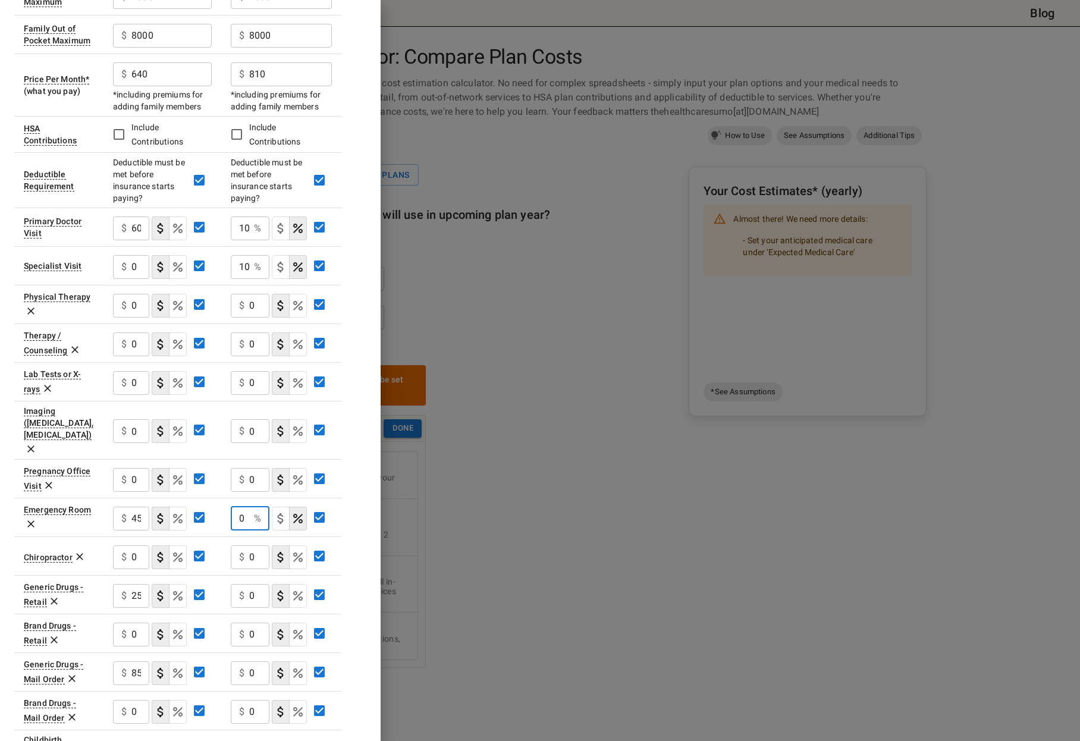
click at [238, 506] on input "0" at bounding box center [240, 518] width 18 height 24
type input "10"
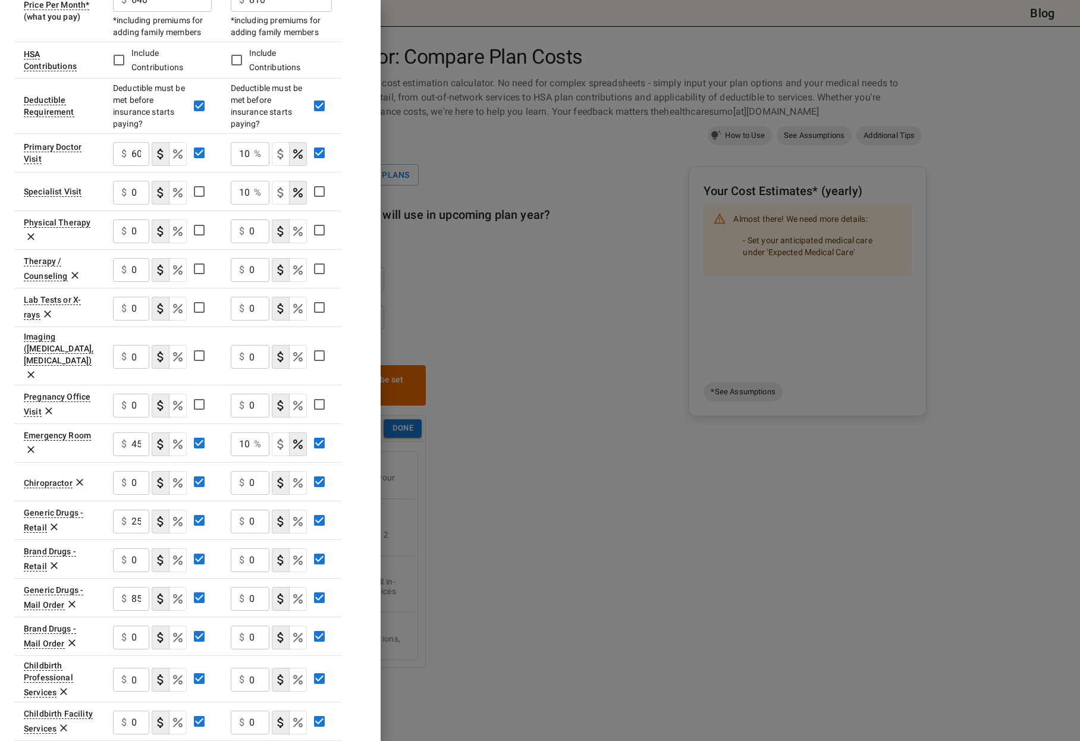
scroll to position [314, 0]
click at [250, 508] on input "0" at bounding box center [259, 520] width 20 height 24
click at [251, 508] on input "0" at bounding box center [259, 520] width 20 height 24
type input "25"
click at [252, 546] on input "0" at bounding box center [259, 558] width 20 height 24
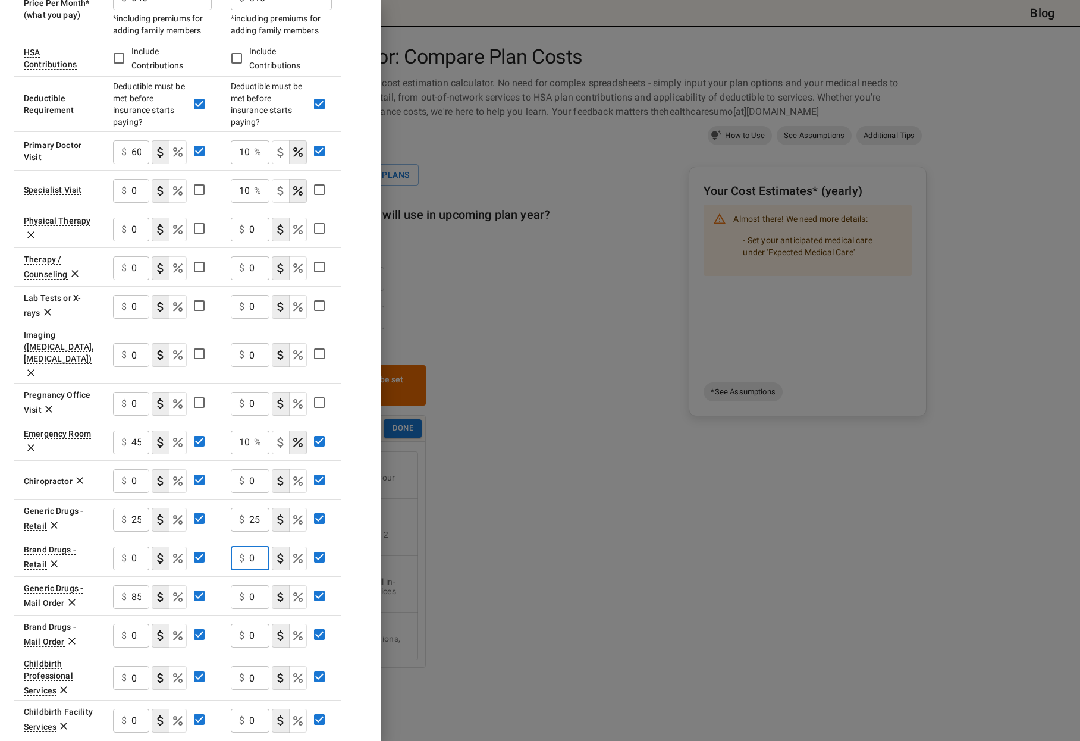
click at [252, 546] on input "0" at bounding box center [259, 558] width 20 height 24
type input "85"
click at [141, 585] on input "85" at bounding box center [139, 597] width 17 height 24
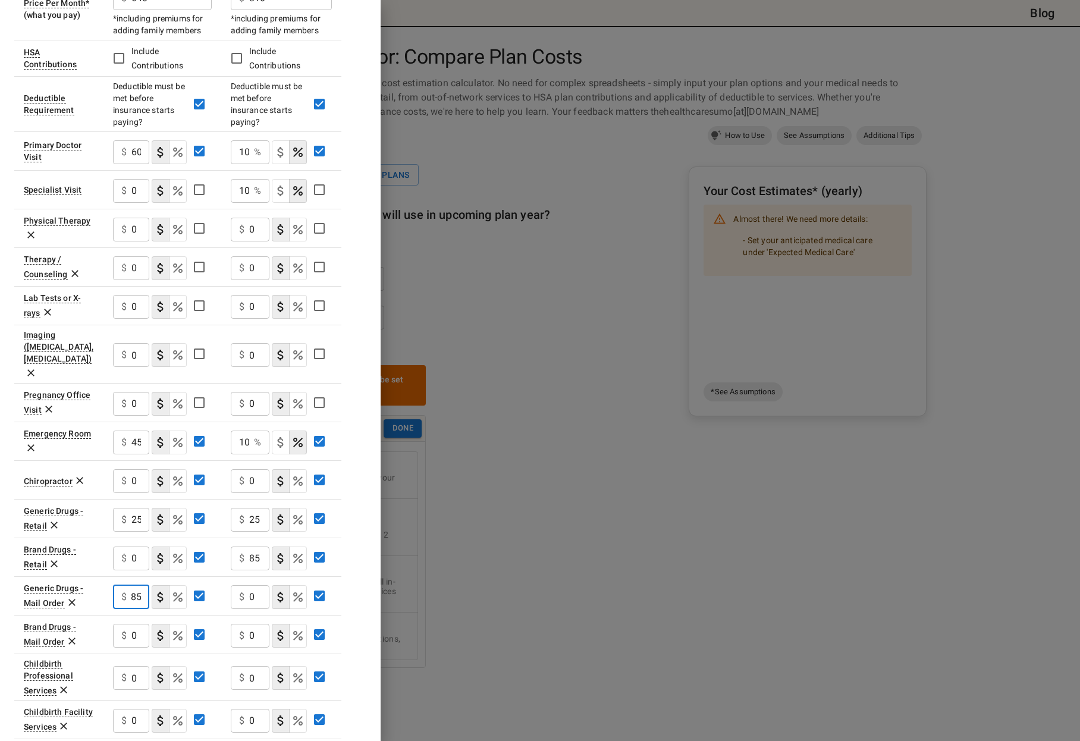
click at [142, 585] on input "85" at bounding box center [139, 597] width 17 height 24
click at [134, 585] on input "85" at bounding box center [139, 597] width 17 height 24
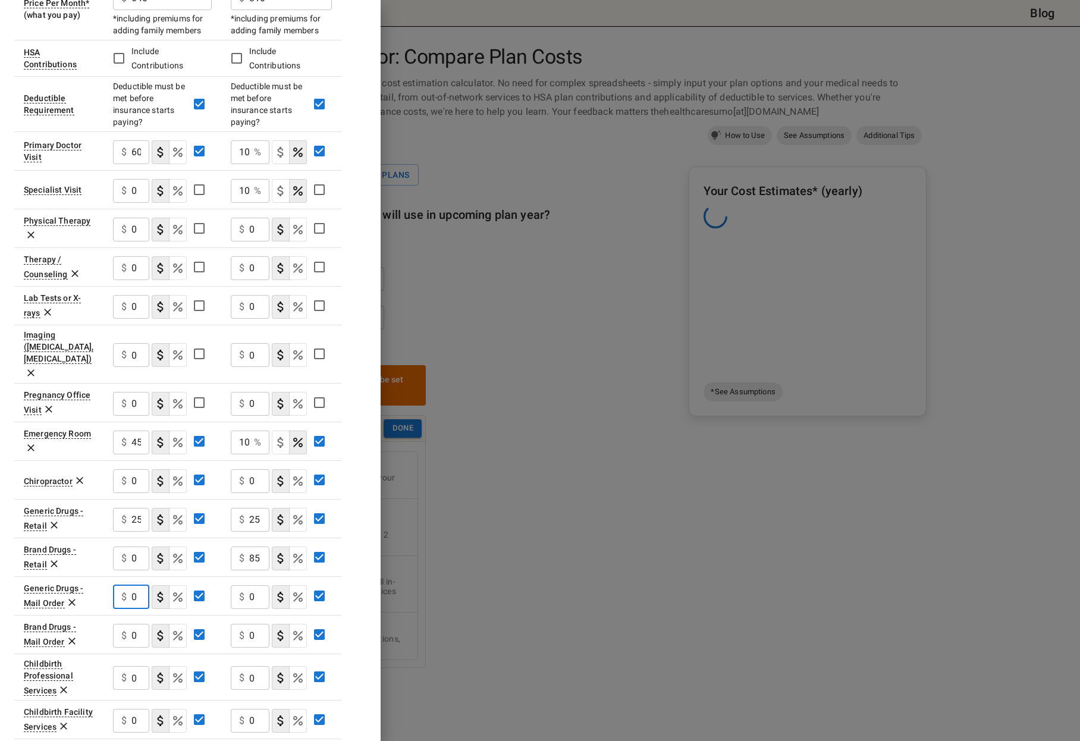
type input "0"
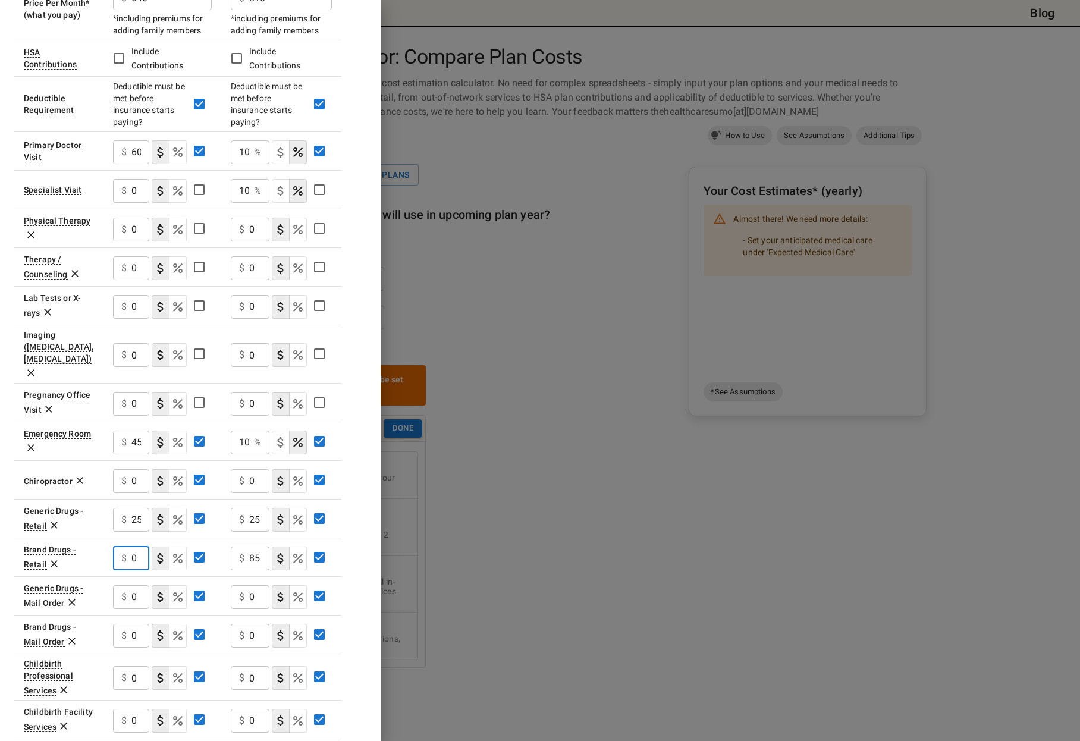
click at [140, 546] on input "0" at bounding box center [139, 558] width 17 height 24
click at [139, 546] on input "0" at bounding box center [139, 558] width 17 height 24
click at [140, 546] on input "0" at bounding box center [139, 558] width 17 height 24
click at [134, 546] on input "0" at bounding box center [139, 558] width 17 height 24
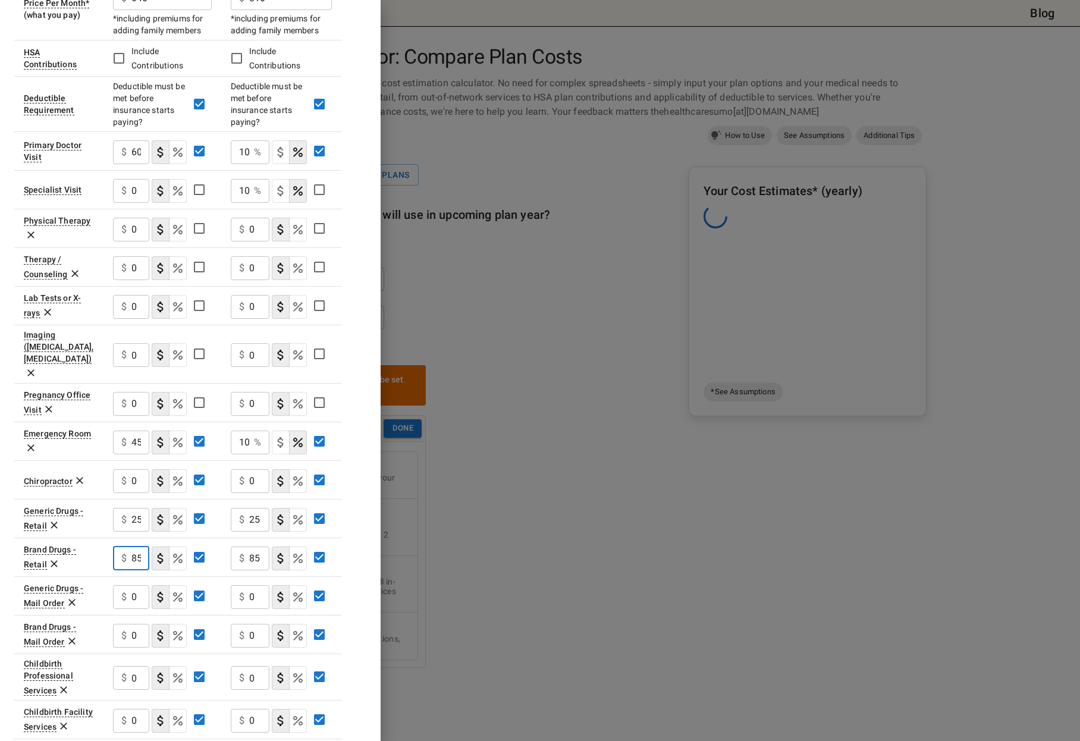
scroll to position [0, 1]
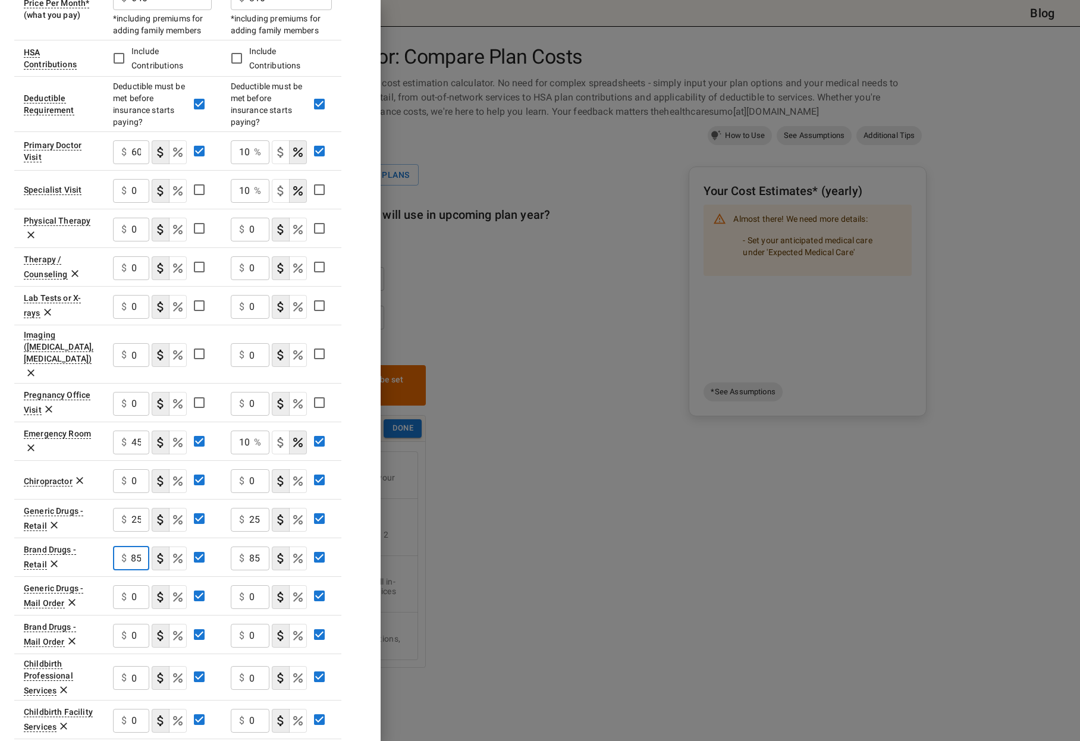
type input "85"
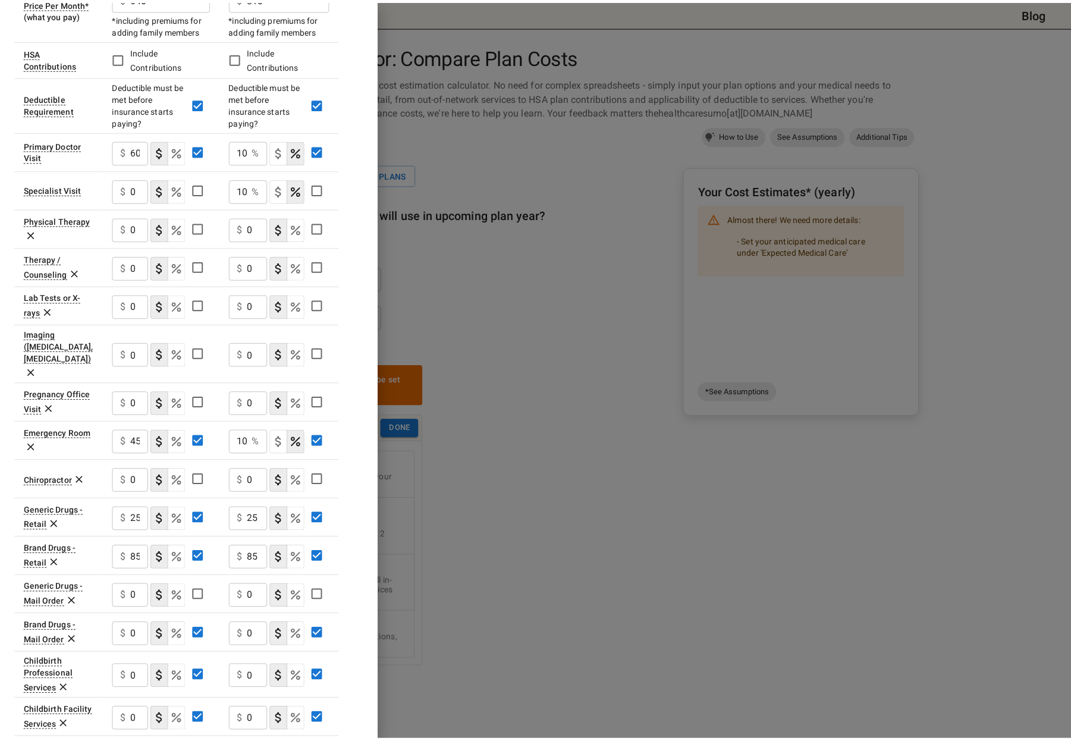
scroll to position [0, 0]
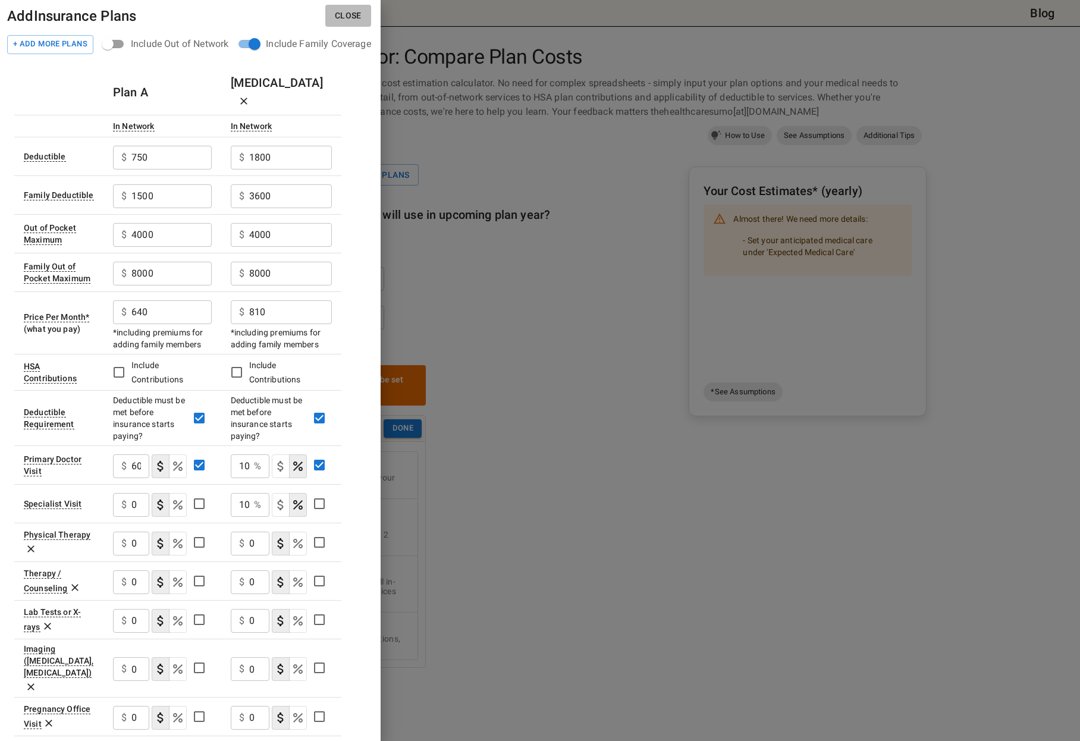
click at [362, 17] on button "Close" at bounding box center [348, 16] width 46 height 22
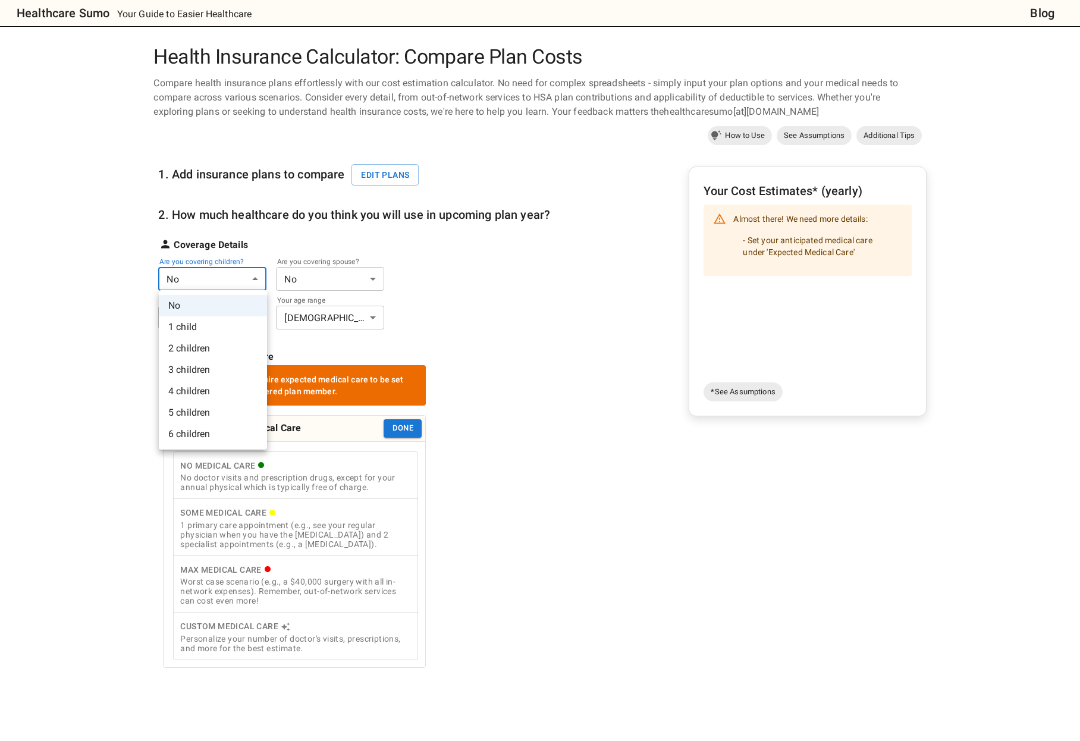
click at [239, 282] on body "Healthcare Sumo Your Guide to Easier Healthcare Blog Health Insurance Calculato…" at bounding box center [540, 571] width 1080 height 1143
click at [209, 343] on li "2 children" at bounding box center [213, 348] width 108 height 21
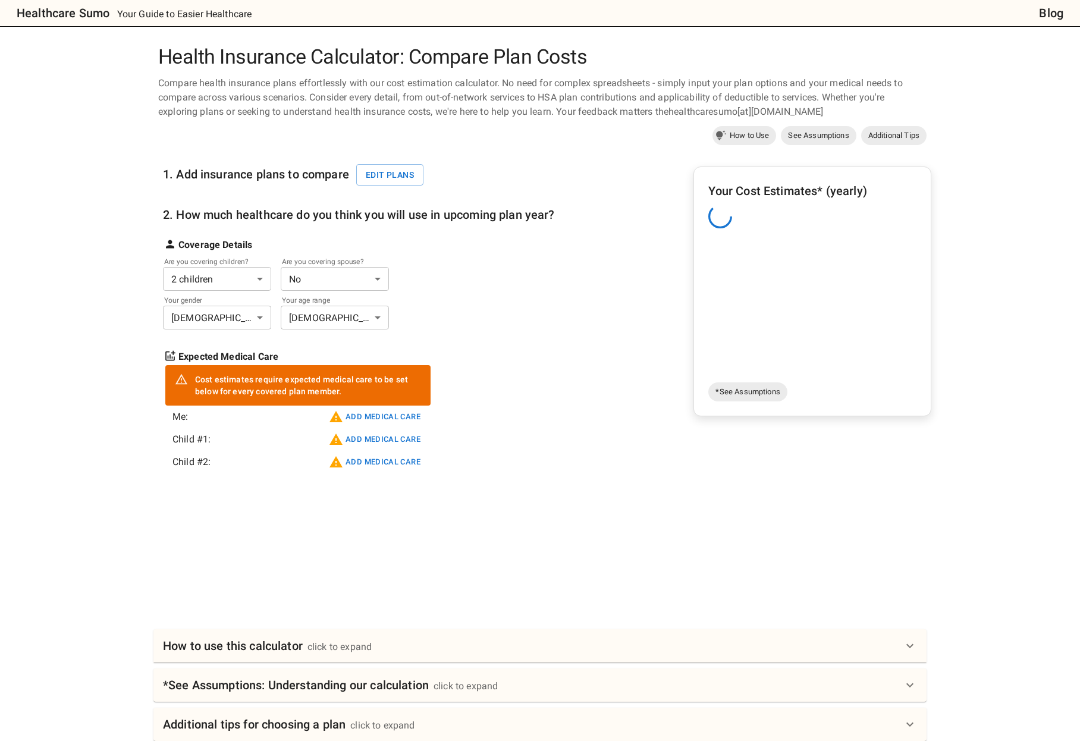
click at [310, 276] on body "Healthcare Sumo Your Guide to Easier Healthcare Blog Health Insurance Calculato…" at bounding box center [540, 479] width 1080 height 958
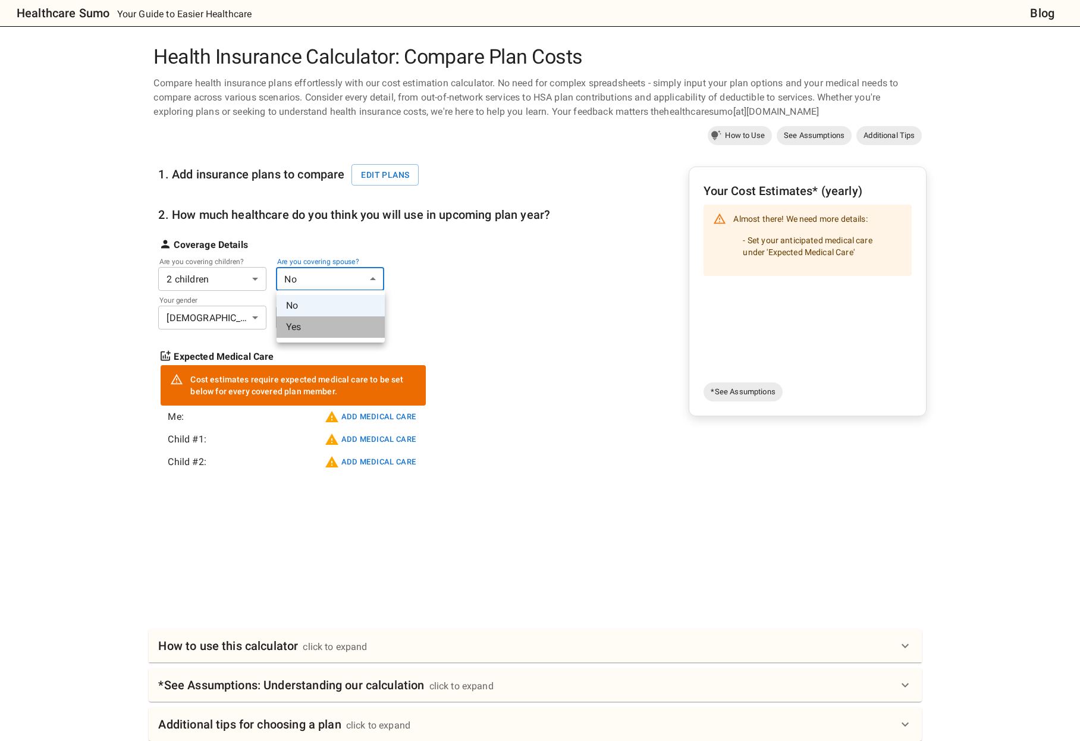
click at [300, 328] on li "Yes" at bounding box center [330, 326] width 108 height 21
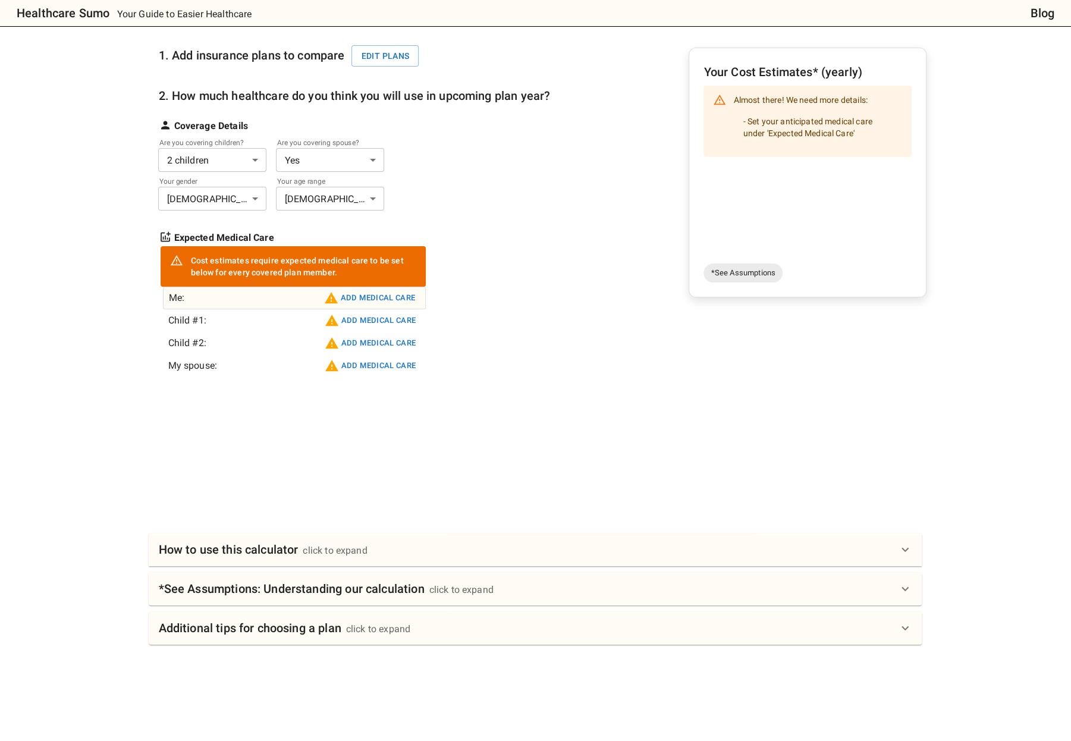
scroll to position [119, 0]
click at [373, 293] on button "Add medical care" at bounding box center [369, 297] width 97 height 19
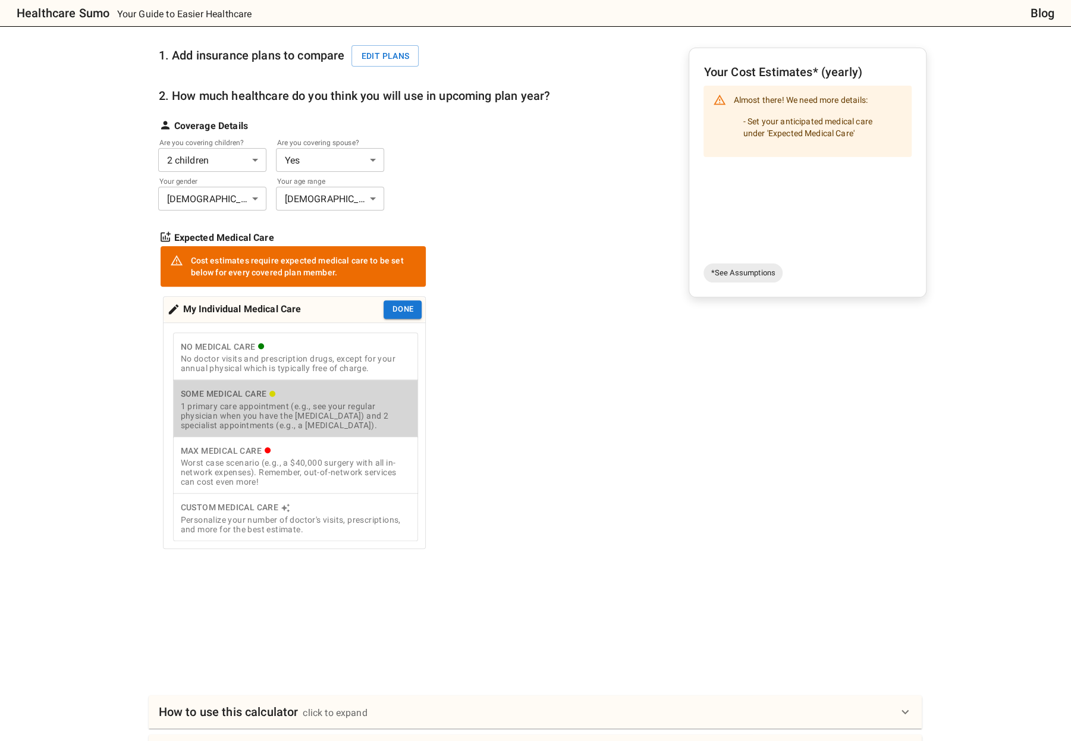
click at [238, 425] on div "1 primary care appointment (e.g., see your regular physician when you have the …" at bounding box center [295, 415] width 231 height 29
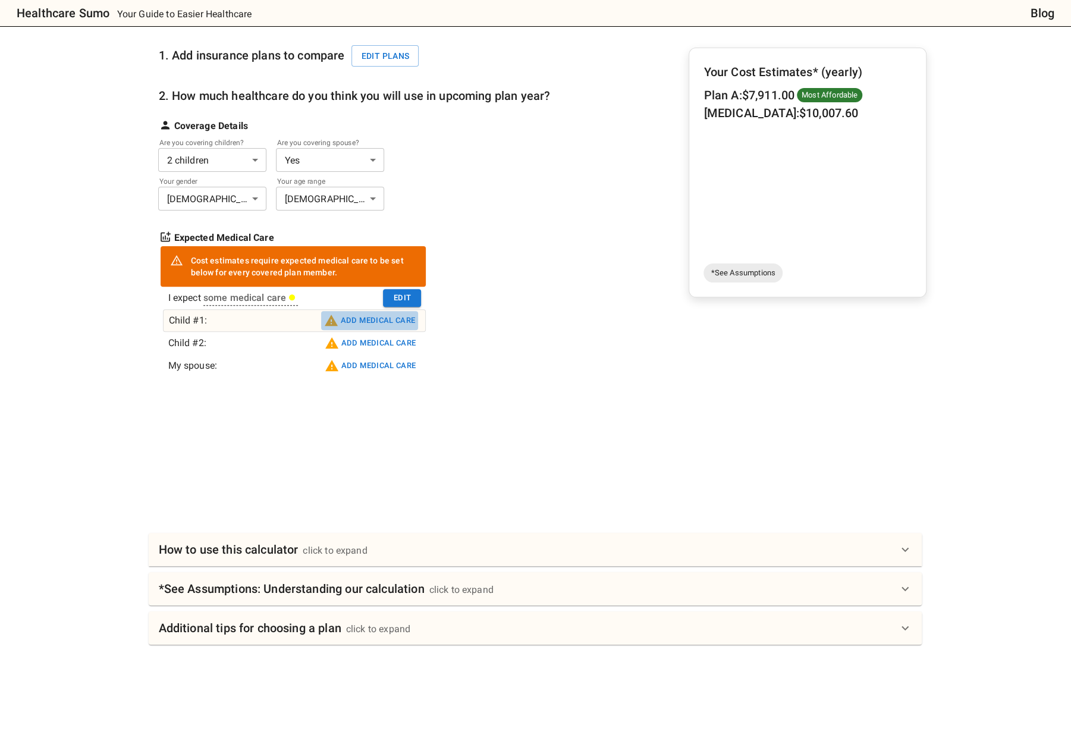
click at [382, 319] on button "Add medical care" at bounding box center [369, 320] width 97 height 19
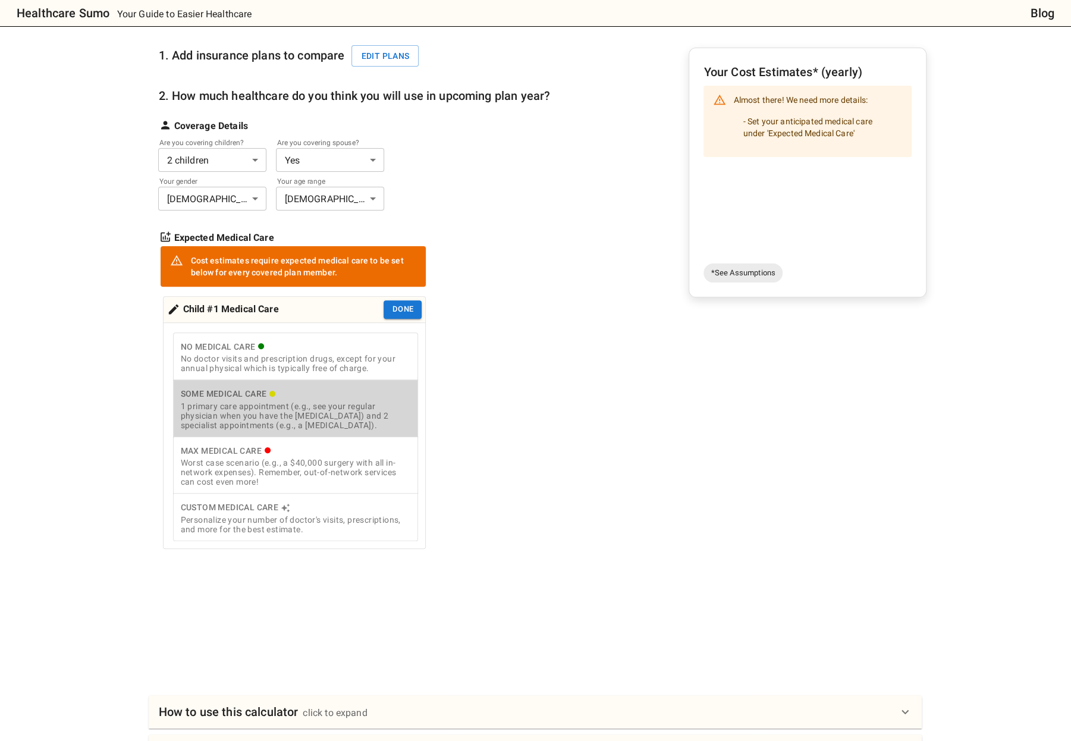
click at [304, 417] on div "1 primary care appointment (e.g., see your regular physician when you have the …" at bounding box center [295, 415] width 231 height 29
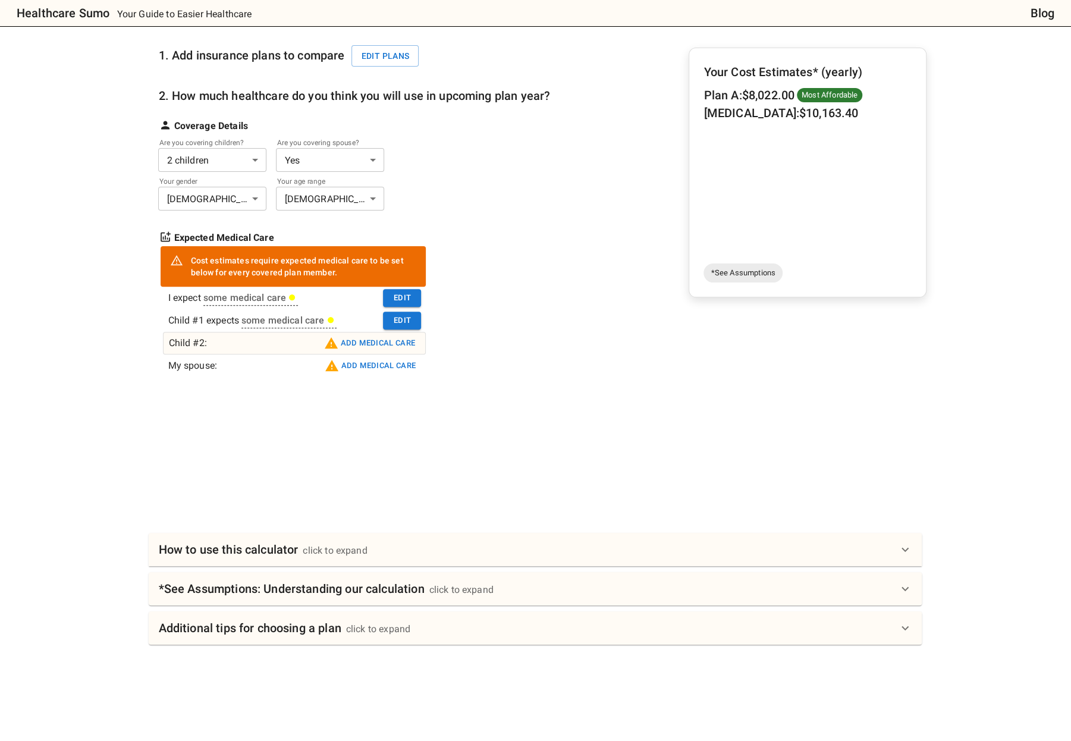
click at [388, 348] on button "Add medical care" at bounding box center [369, 342] width 97 height 19
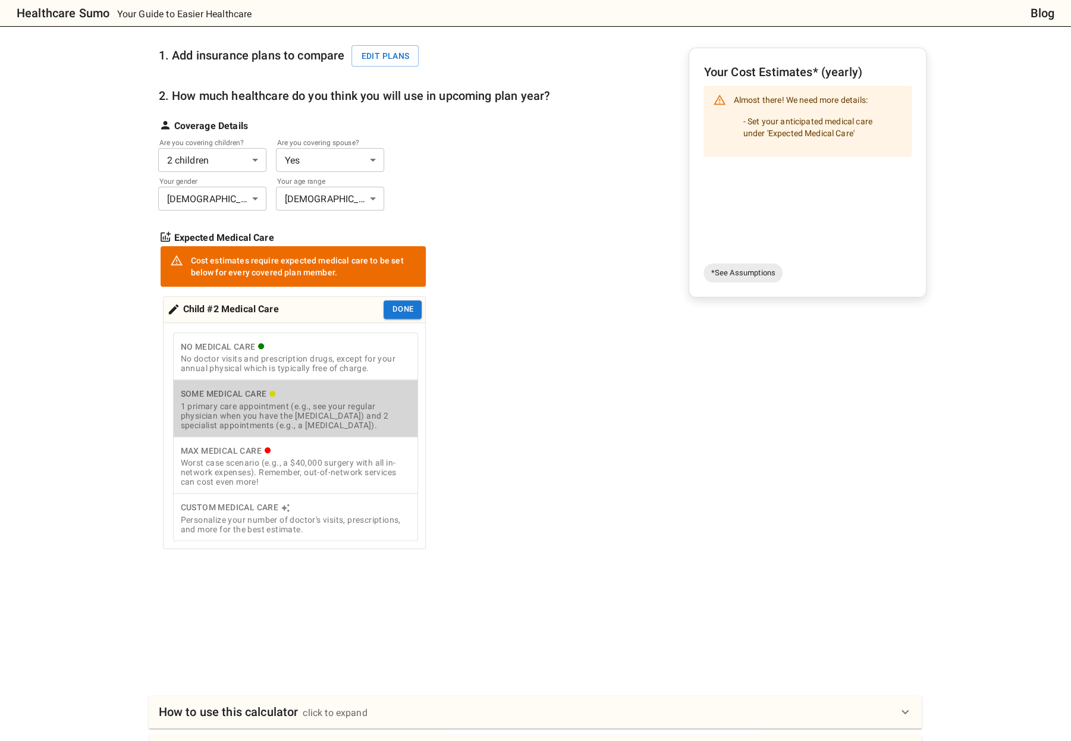
click at [335, 408] on div "1 primary care appointment (e.g., see your regular physician when you have the …" at bounding box center [295, 415] width 231 height 29
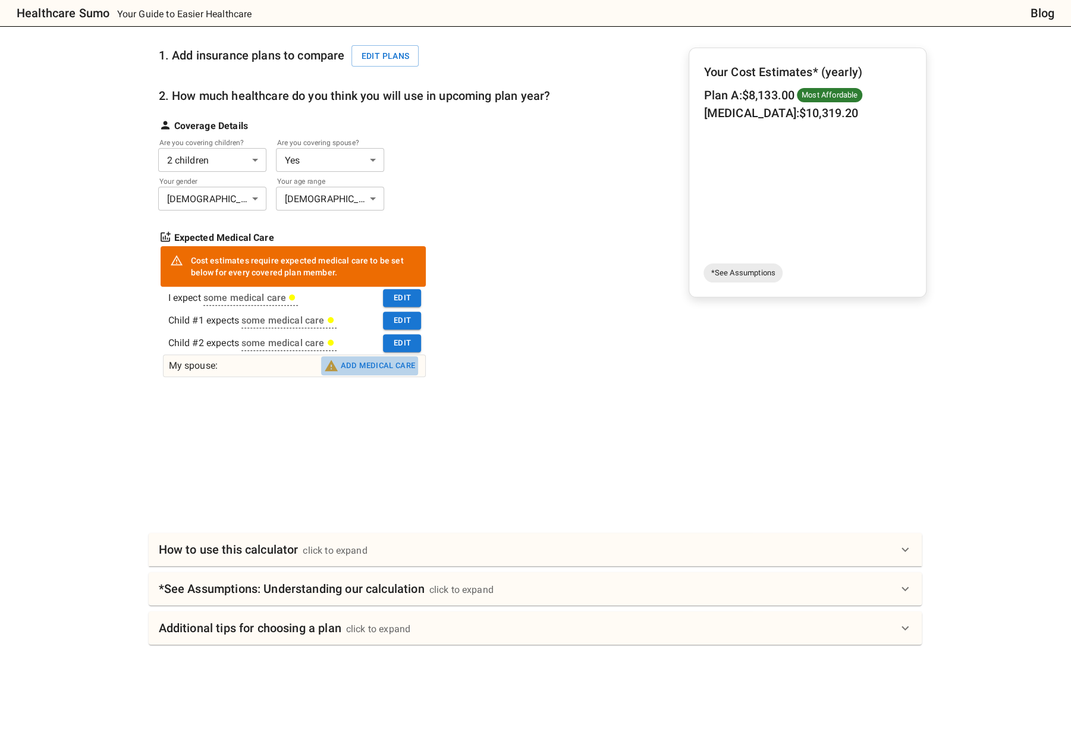
click at [369, 368] on button "Add medical care" at bounding box center [369, 365] width 97 height 19
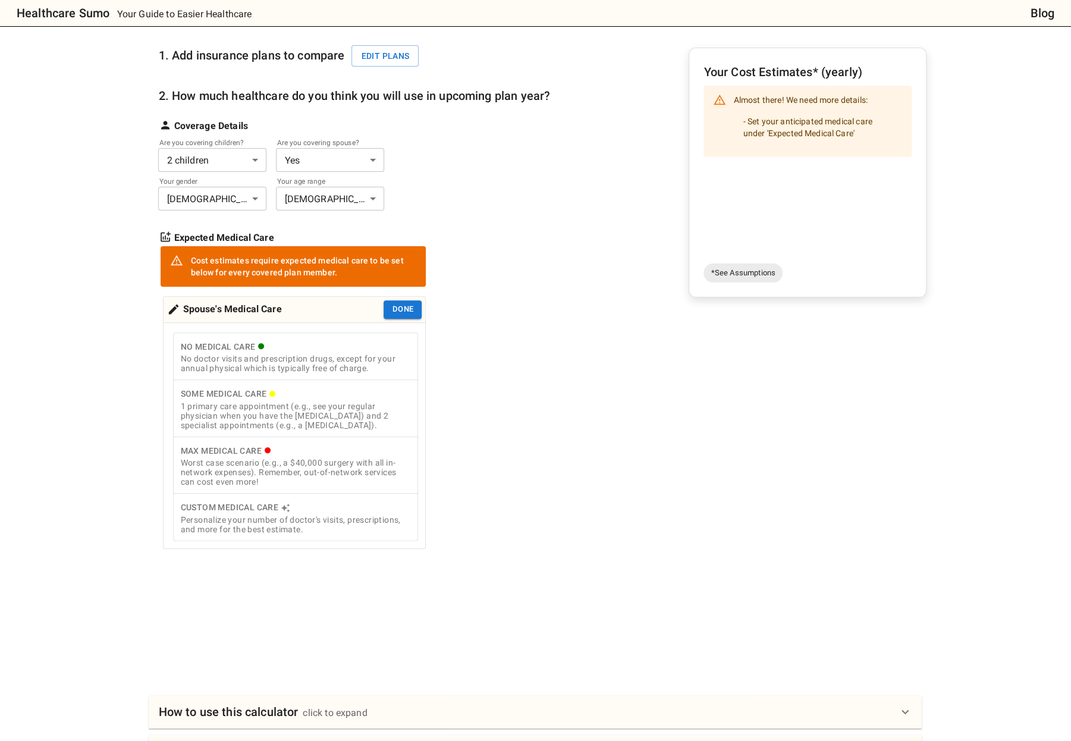
click at [303, 426] on div "1 primary care appointment (e.g., see your regular physician when you have the …" at bounding box center [295, 415] width 231 height 29
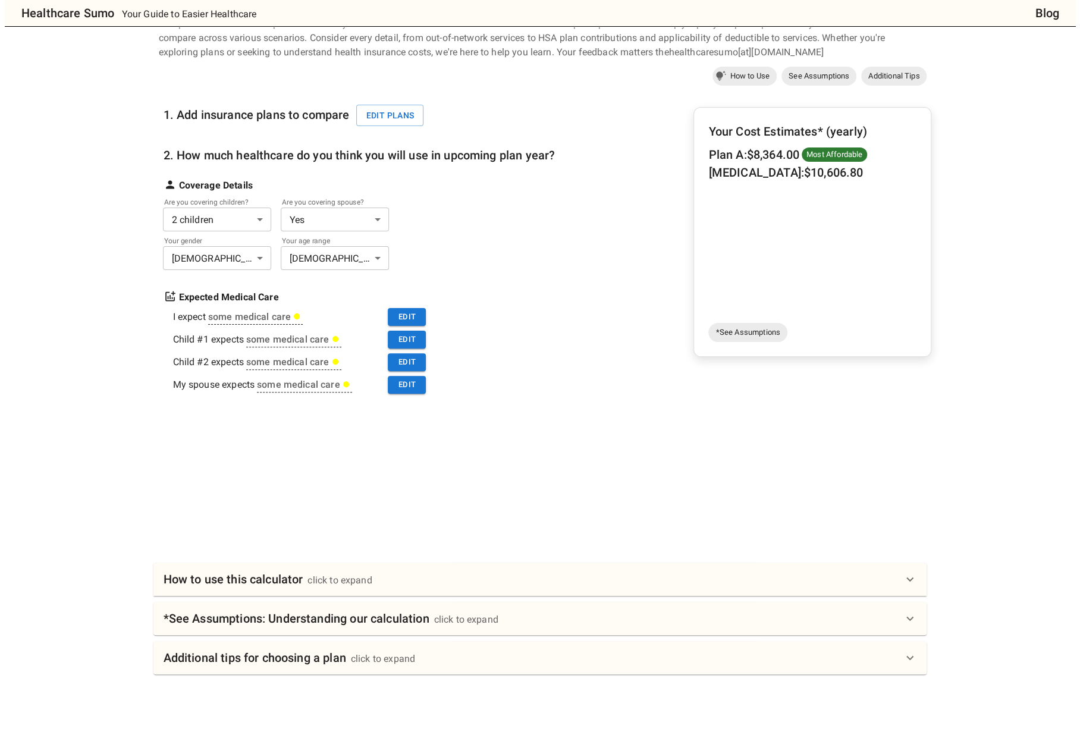
scroll to position [0, 0]
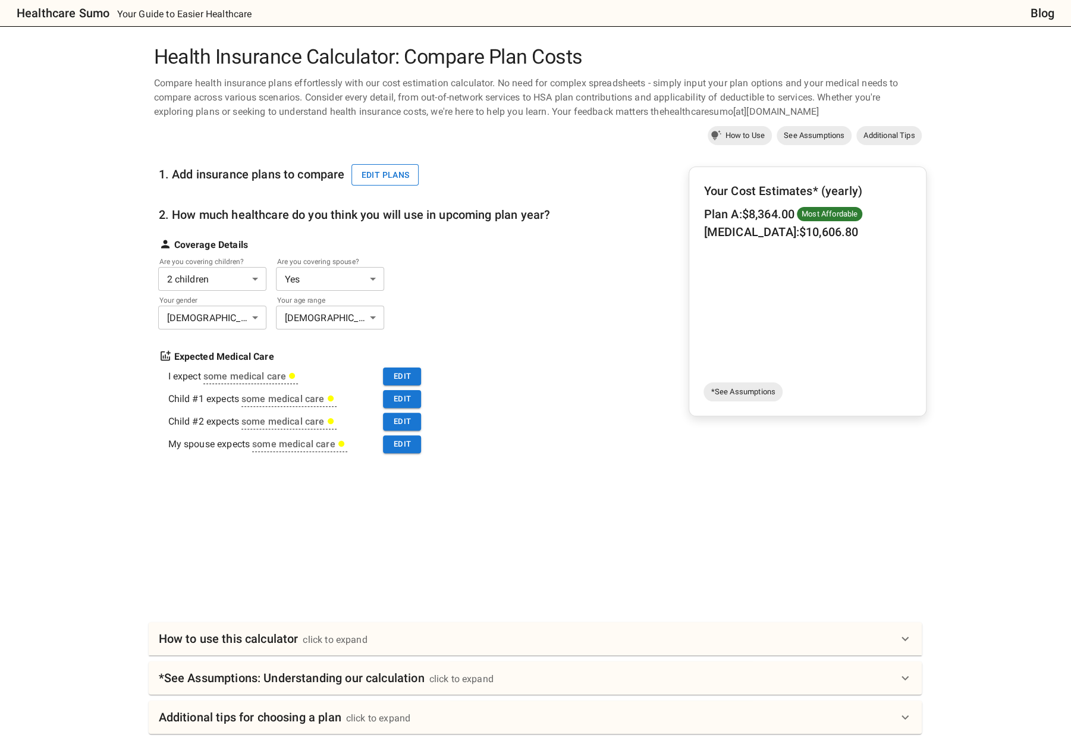
click at [364, 174] on button "Edit plans" at bounding box center [384, 175] width 67 height 22
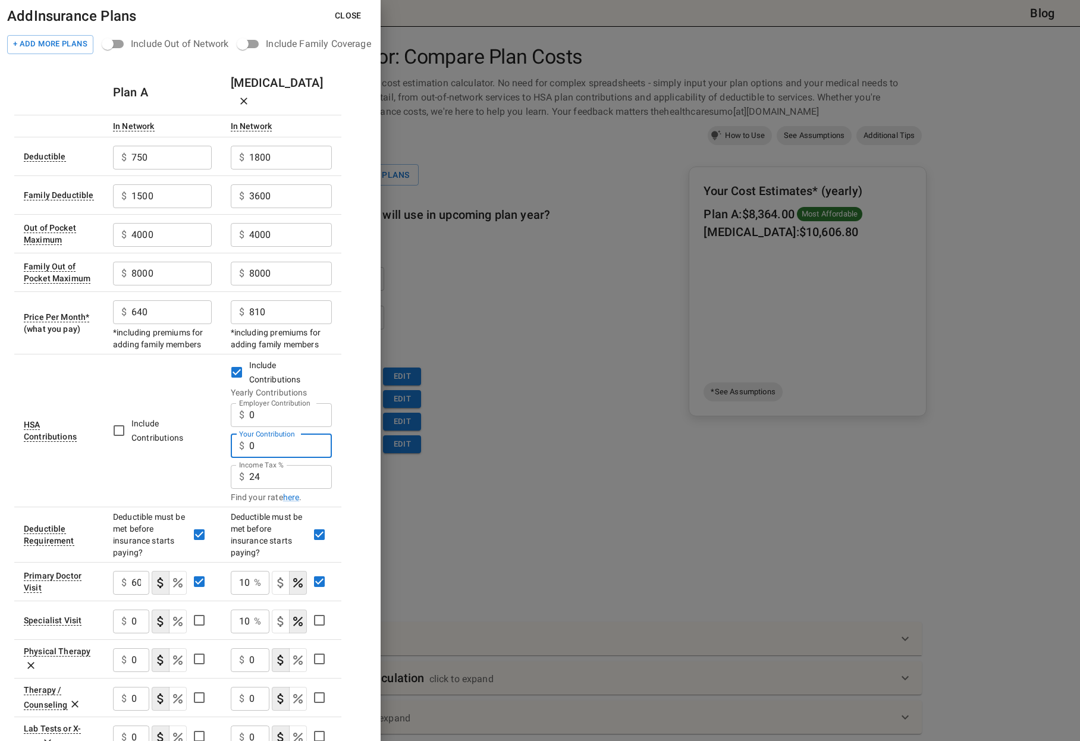
click at [250, 434] on input "0" at bounding box center [290, 446] width 83 height 24
type input "3000"
click at [345, 464] on div "Plan A [MEDICAL_DATA] In Network In Network Deductible $ 750 ​ $ 1800 ​ Family …" at bounding box center [190, 635] width 352 height 1131
click at [278, 465] on input "24" at bounding box center [290, 477] width 83 height 24
type input "22"
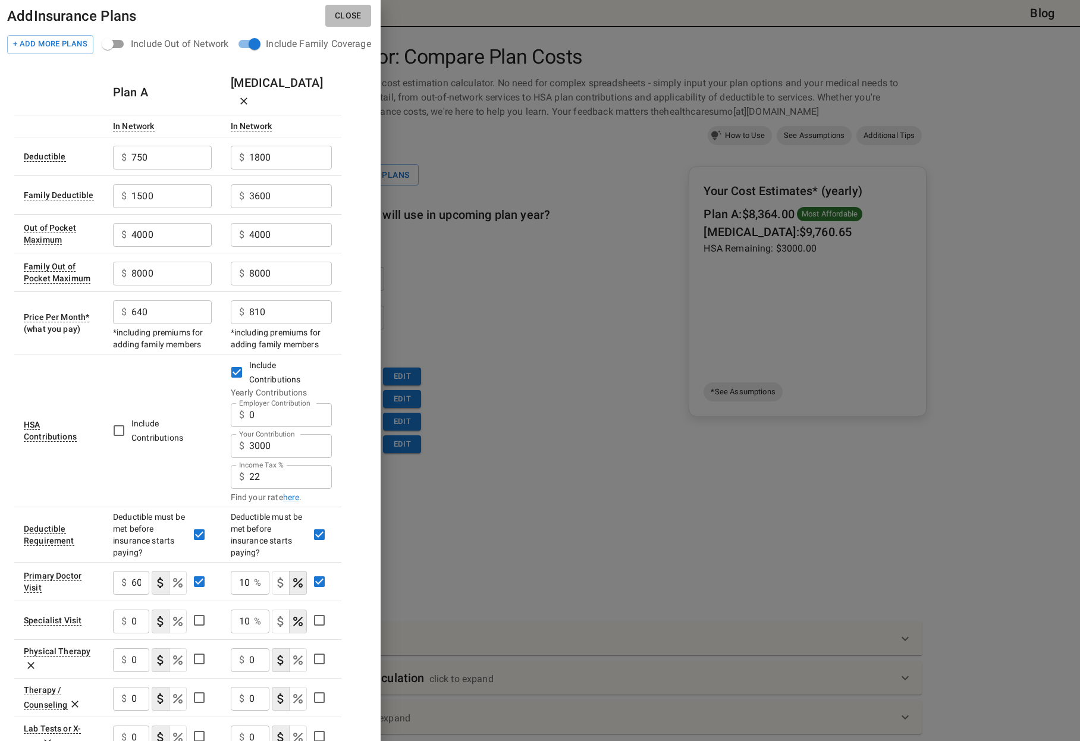
click at [348, 11] on button "Close" at bounding box center [348, 16] width 46 height 22
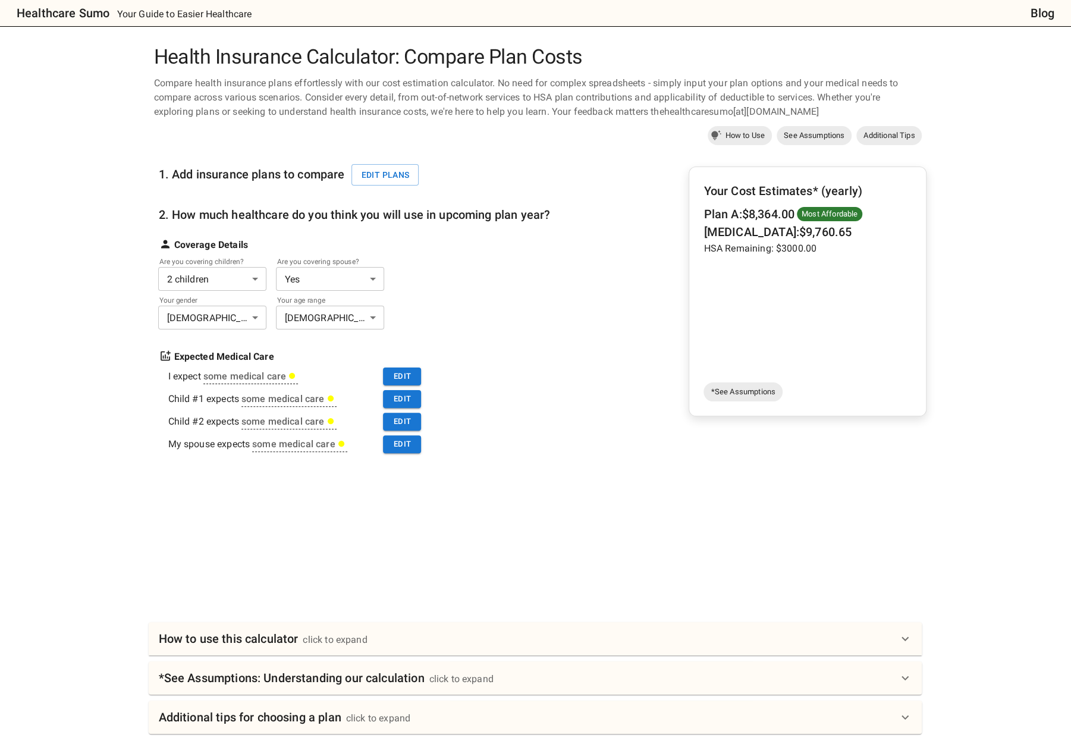
click at [550, 440] on div "1. Add insurance plans to compare Edit plans 2. How much healthcare do you thin…" at bounding box center [354, 307] width 392 height 317
click at [249, 639] on h6 "How to use this calculator" at bounding box center [228, 638] width 140 height 19
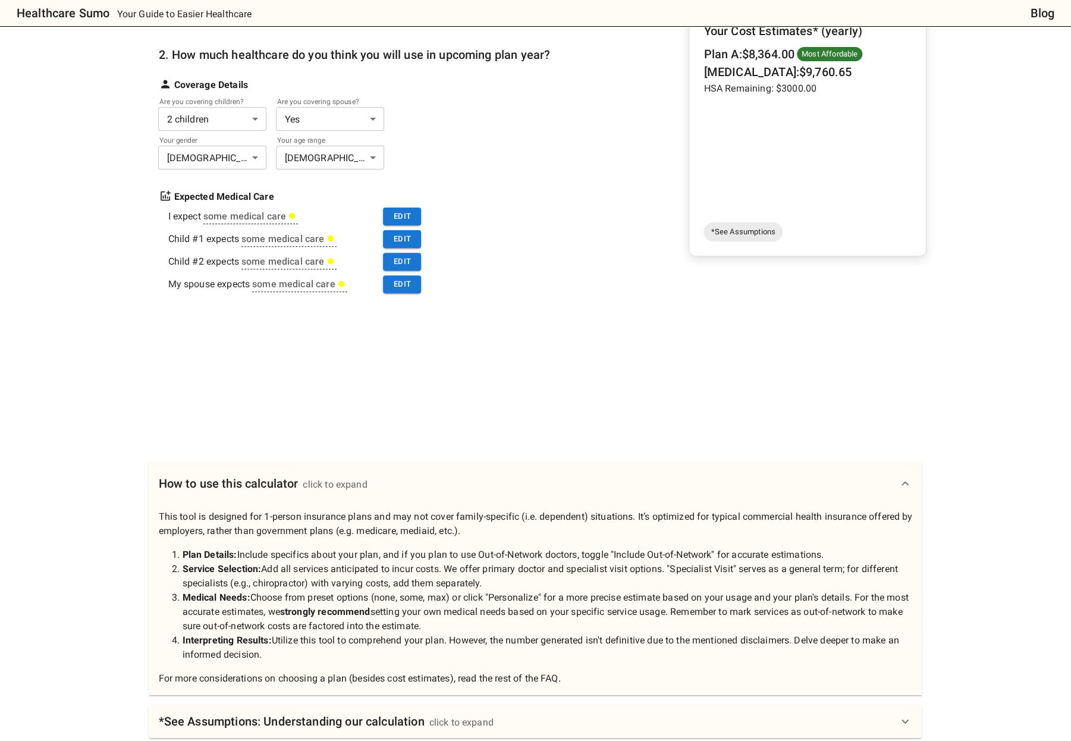
scroll to position [238, 0]
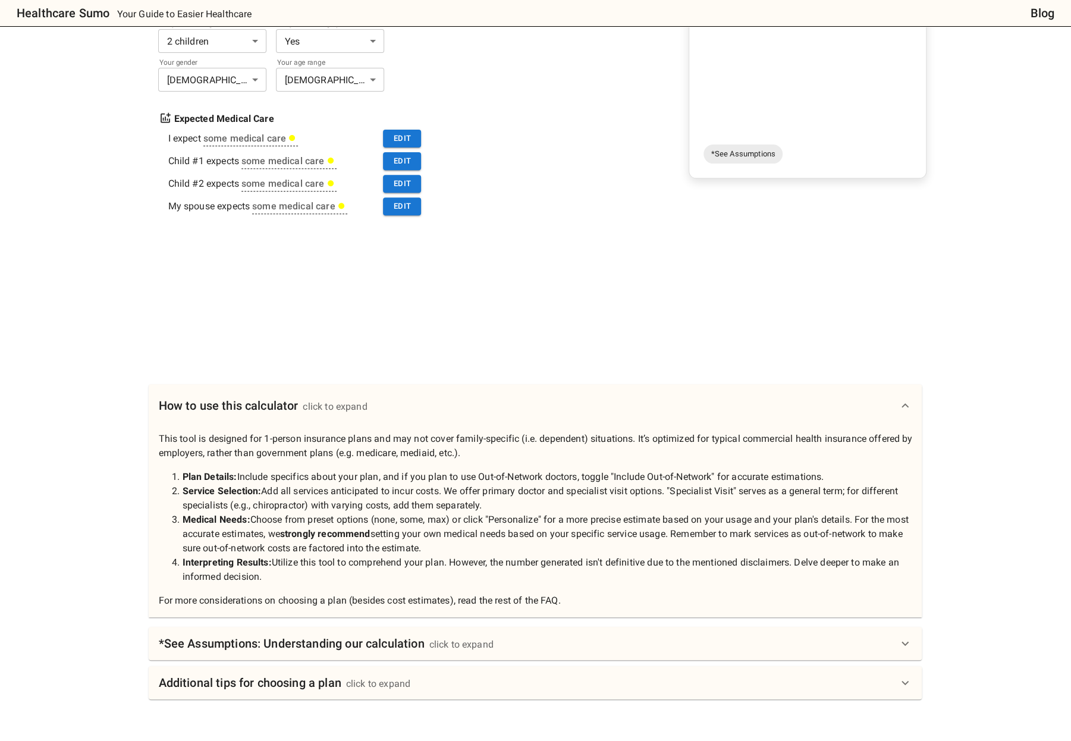
click at [278, 679] on h6 "Additional tips for choosing a plan" at bounding box center [249, 682] width 182 height 19
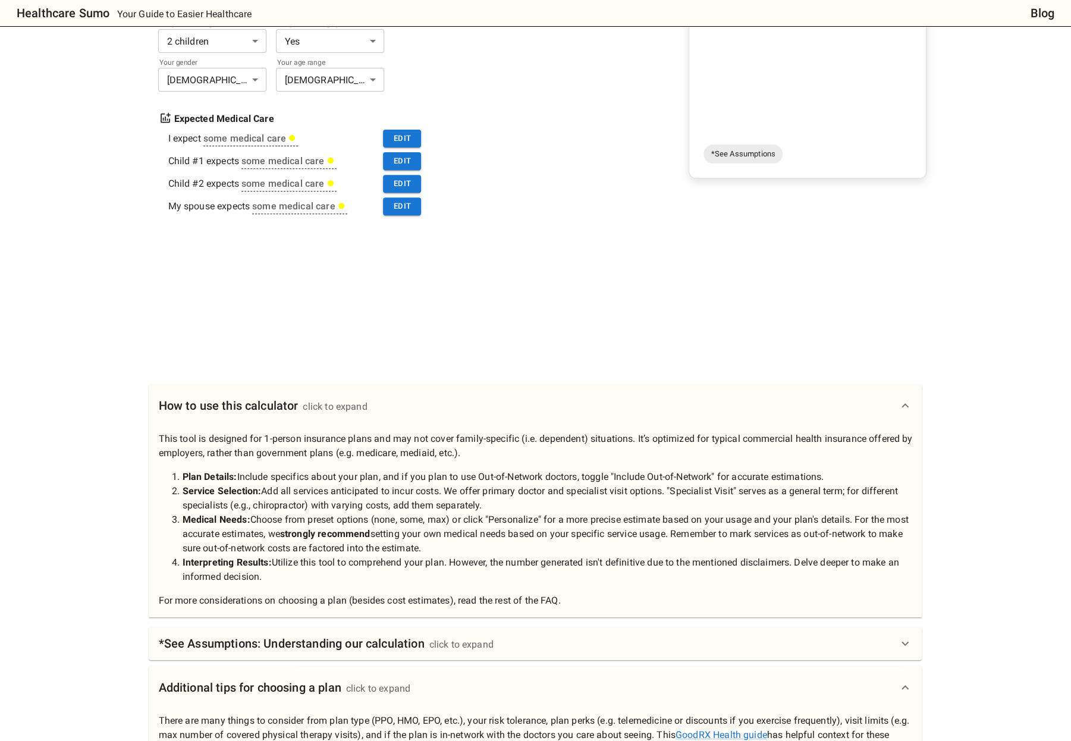
click at [315, 637] on h6 "*See Assumptions: Understanding our calculation" at bounding box center [291, 643] width 266 height 19
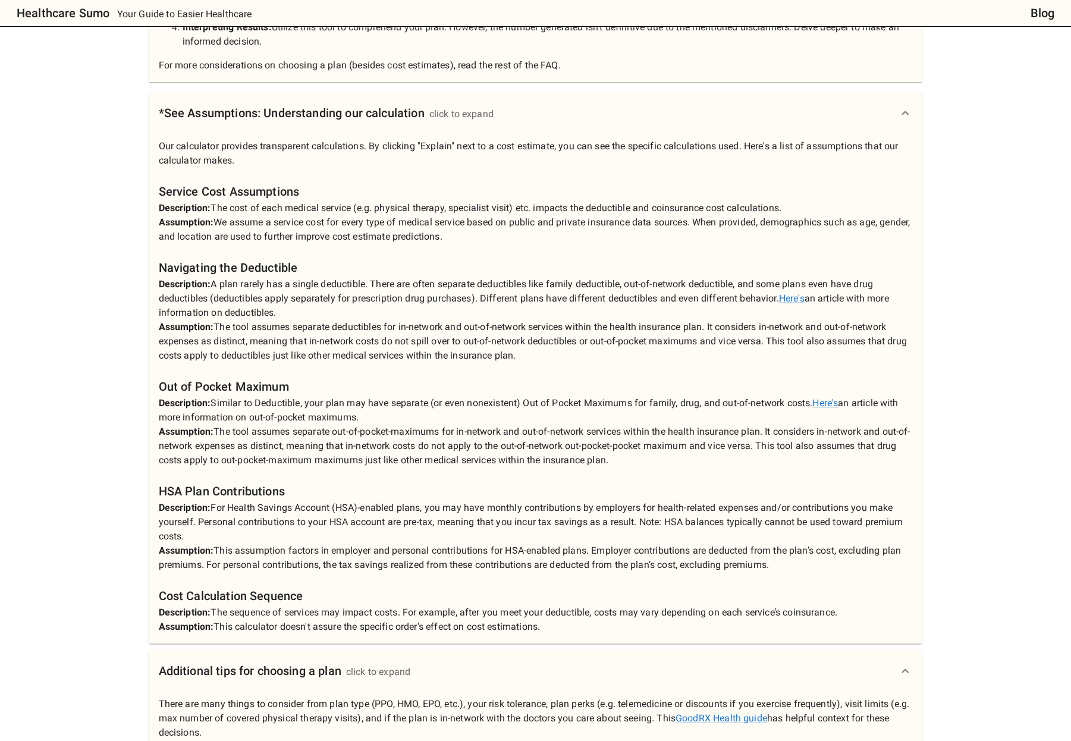
scroll to position [832, 0]
